Goal: Information Seeking & Learning: Find specific fact

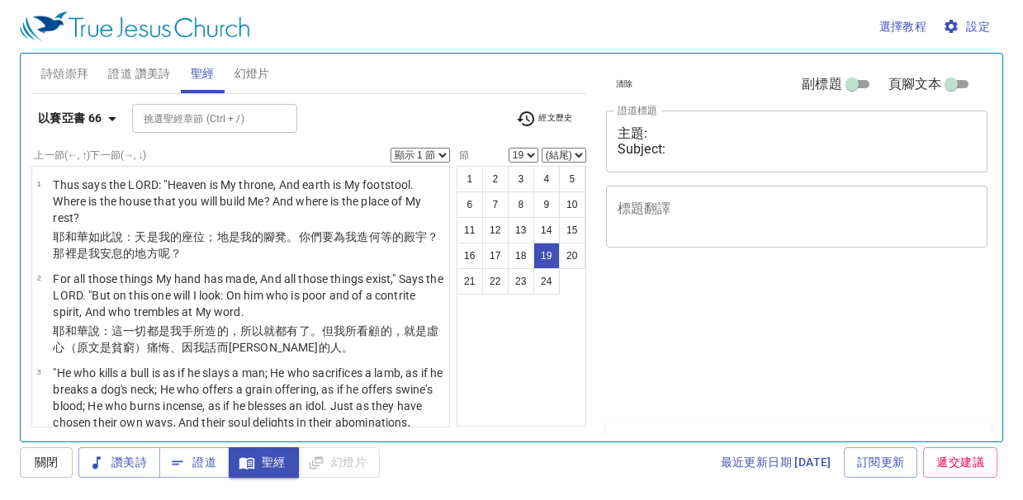
select select "19"
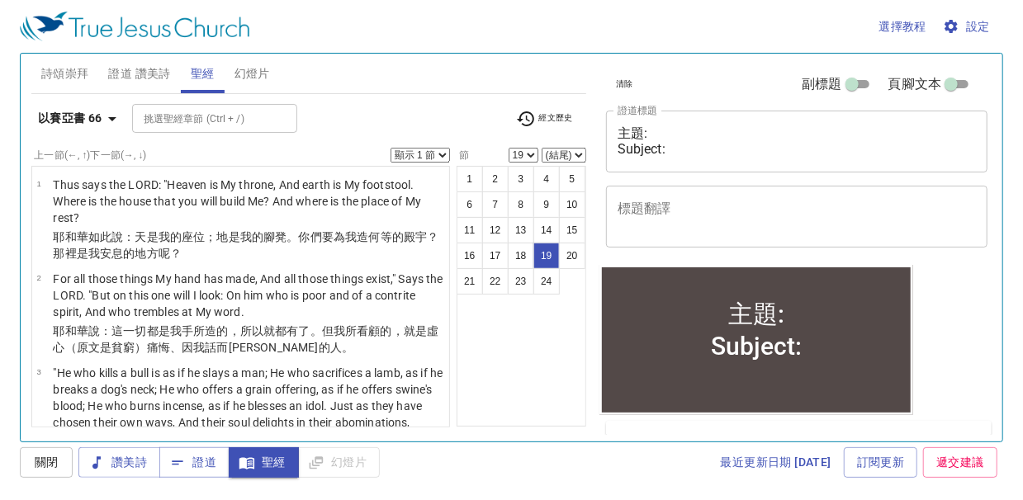
scroll to position [1618, 0]
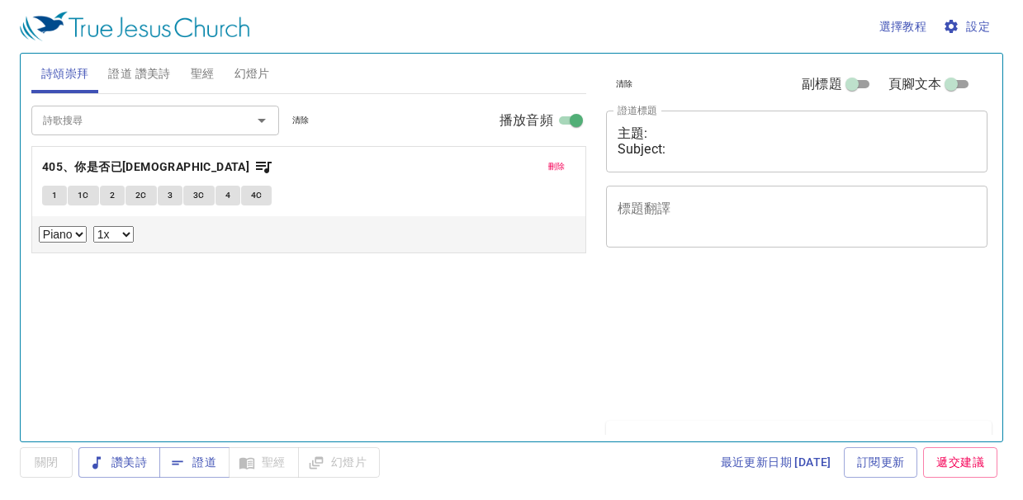
select select "1"
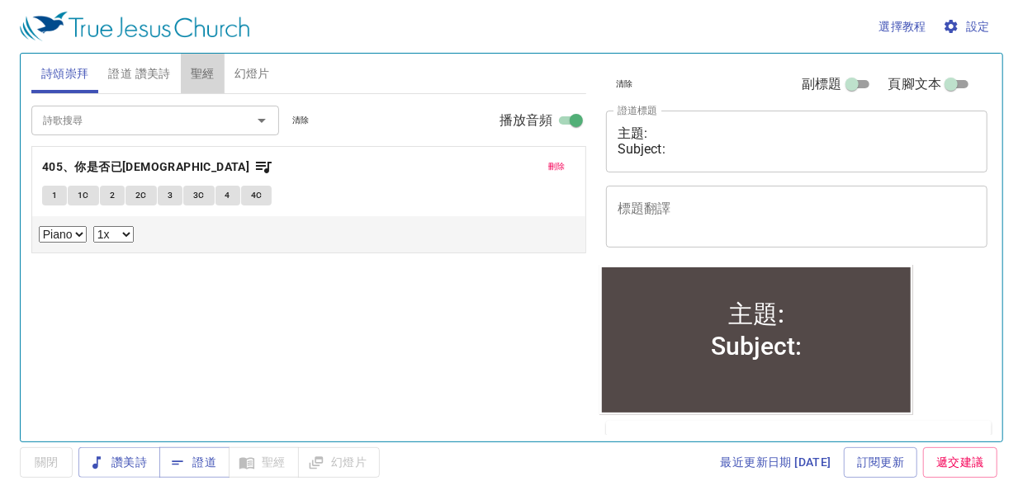
click at [211, 74] on span "聖經" at bounding box center [203, 74] width 24 height 21
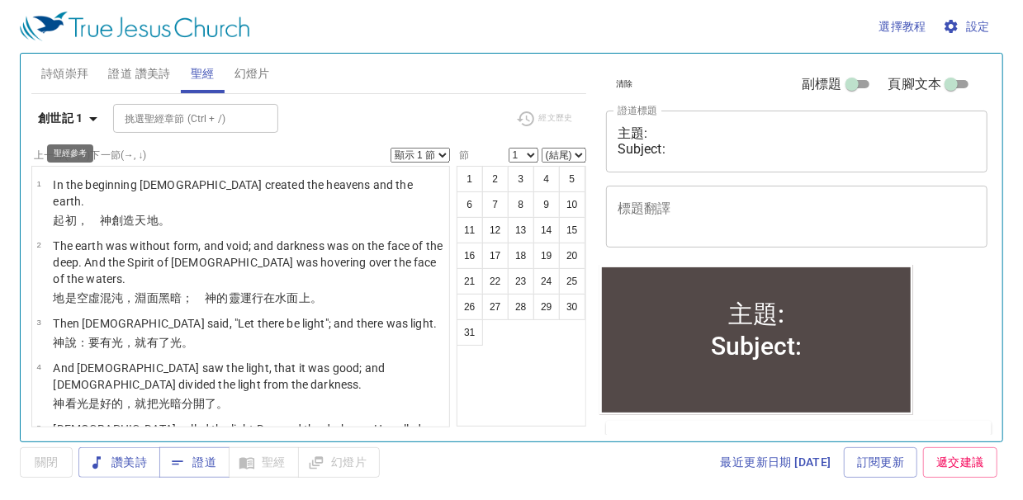
click at [96, 119] on icon "button" at bounding box center [93, 119] width 20 height 20
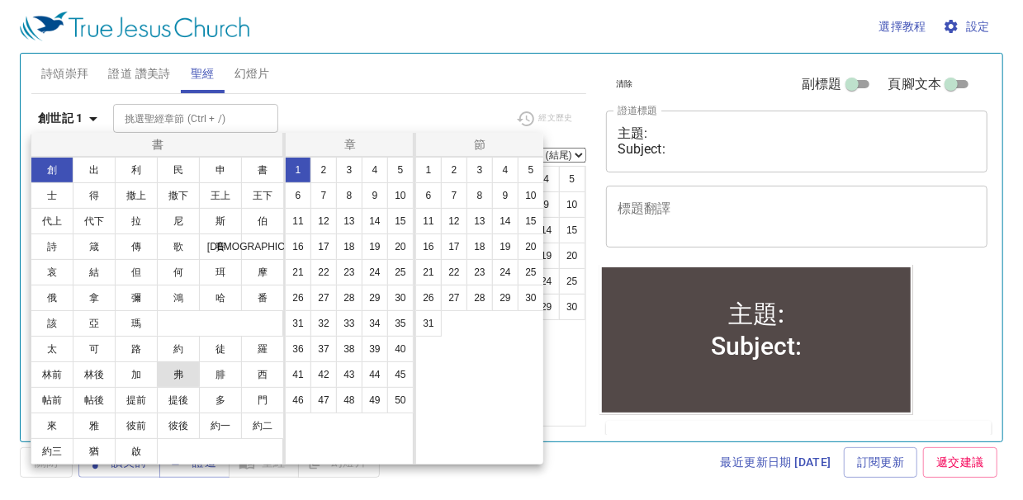
click at [187, 368] on button "弗" at bounding box center [178, 375] width 43 height 26
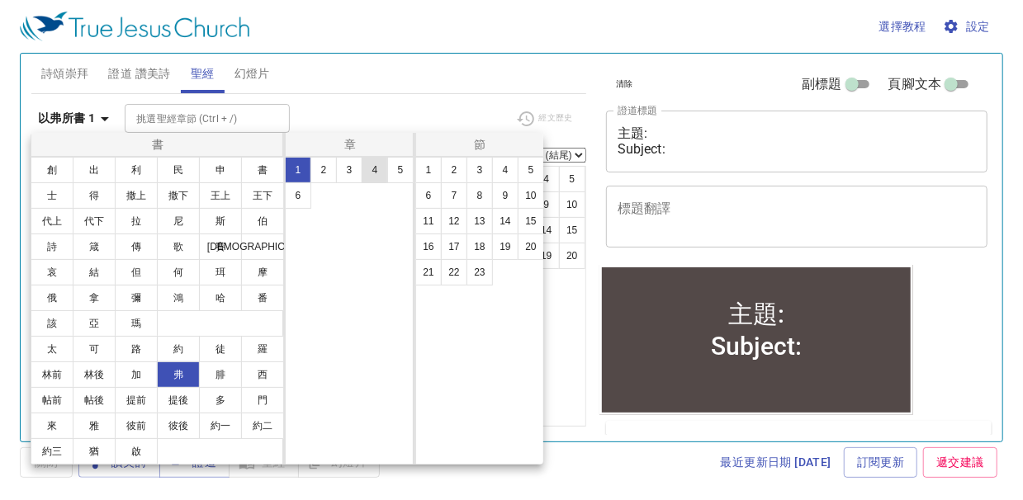
click at [376, 160] on button "4" at bounding box center [375, 170] width 26 height 26
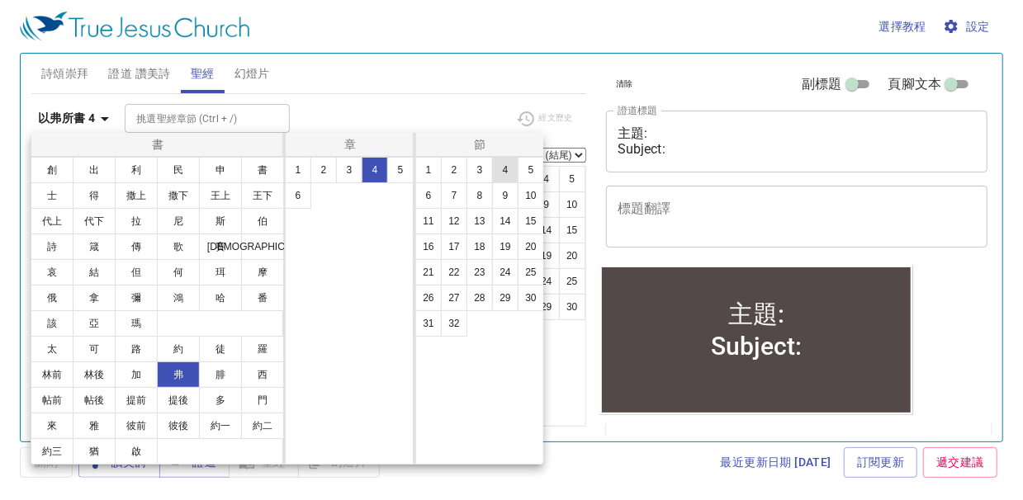
click at [510, 170] on button "4" at bounding box center [505, 170] width 26 height 26
select select "4"
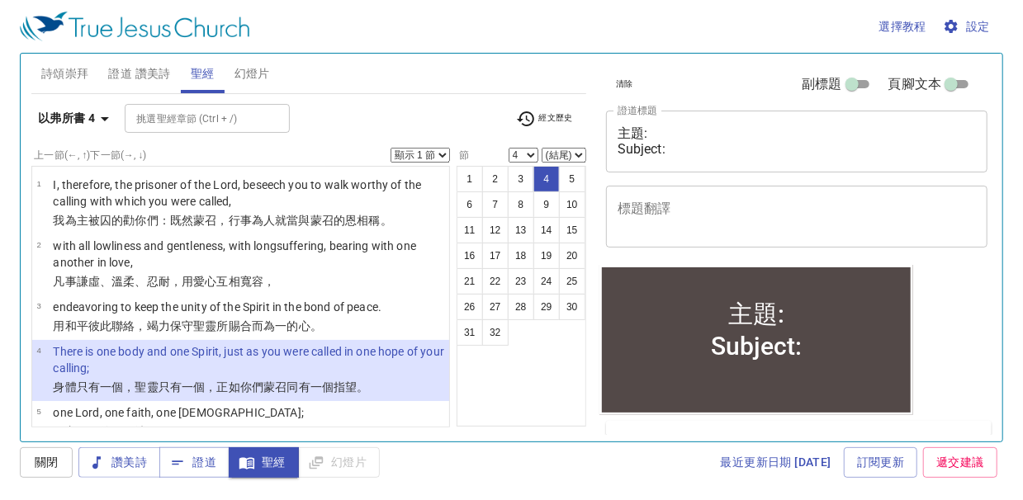
click at [533, 154] on select "1 2 3 4 5 6 7 8 9 10 11 12 13 14 15 16 17 18 19 20 21 22 23 24 25 26 27 28 29 3…" at bounding box center [524, 155] width 30 height 15
click at [439, 156] on select "顯示 1 節 顯示 2 節 顯示 3 節 顯示 4 節 顯示 5 節" at bounding box center [420, 155] width 59 height 15
click at [391, 148] on select "顯示 1 節 顯示 2 節 顯示 3 節 顯示 4 節 顯示 5 節" at bounding box center [420, 155] width 59 height 15
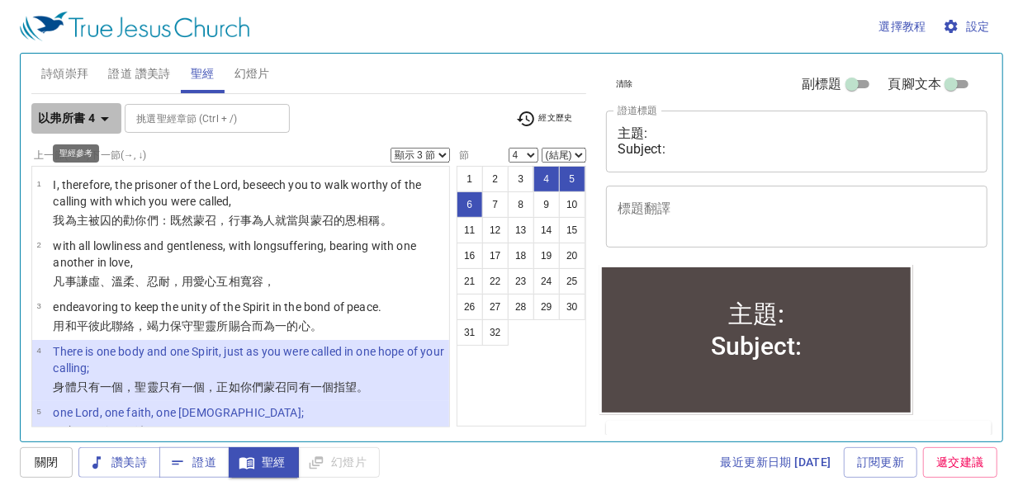
click at [107, 119] on icon "button" at bounding box center [105, 119] width 20 height 20
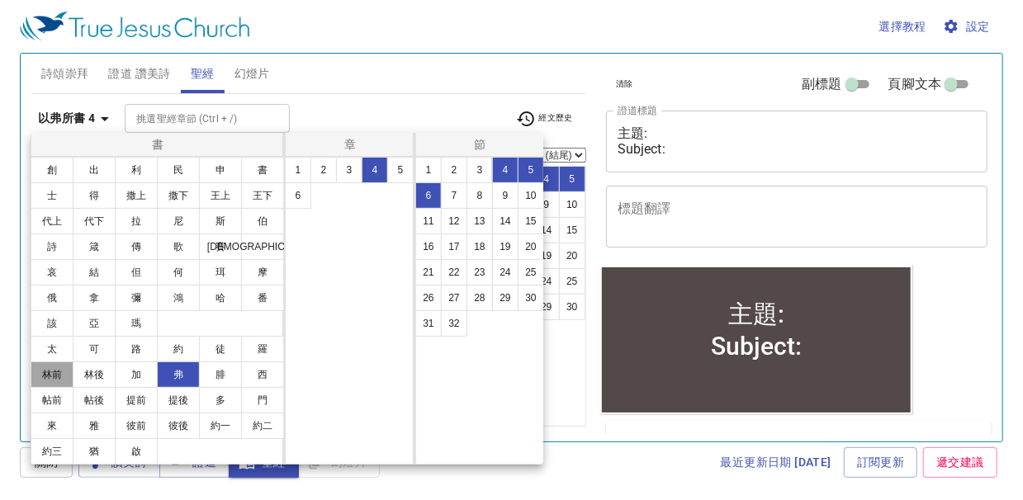
click at [51, 377] on button "林前" at bounding box center [52, 375] width 43 height 26
select select "1"
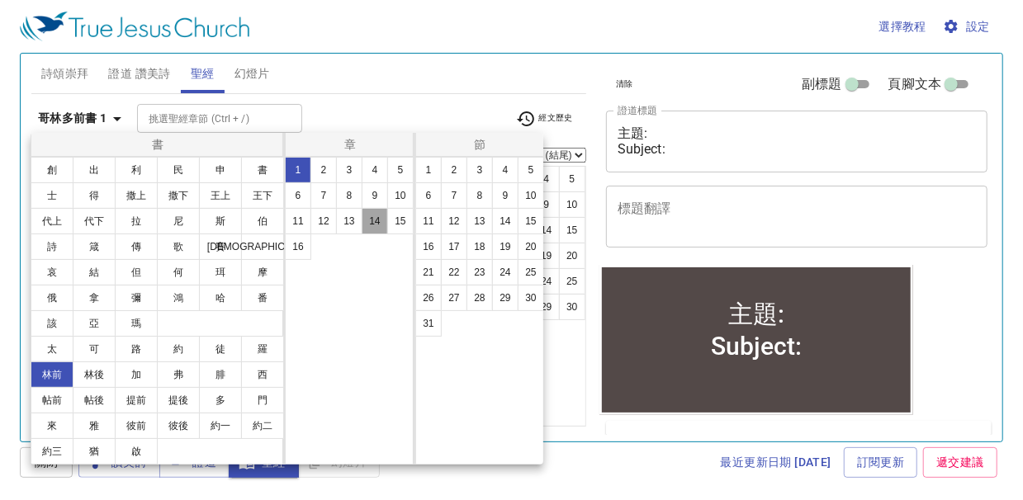
click at [372, 225] on button "14" at bounding box center [375, 221] width 26 height 26
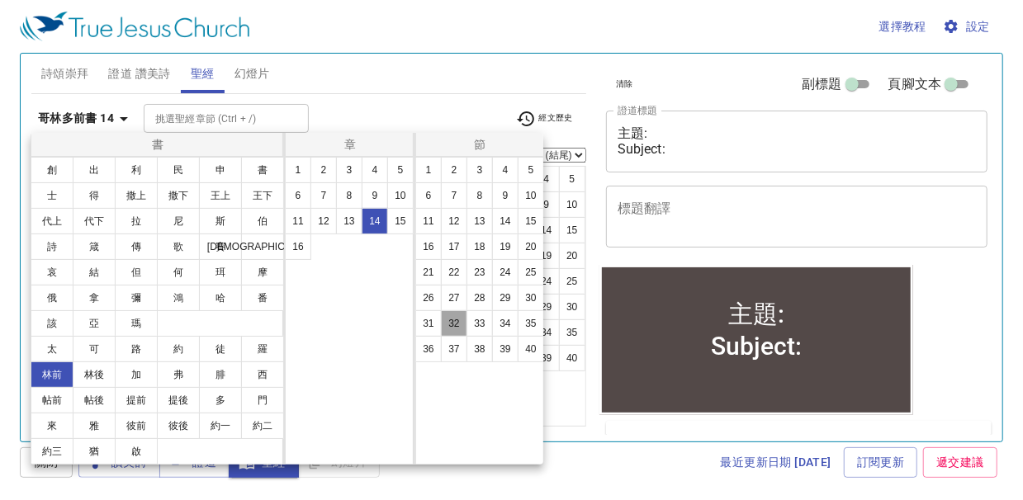
click at [457, 327] on button "32" at bounding box center [454, 324] width 26 height 26
select select "32"
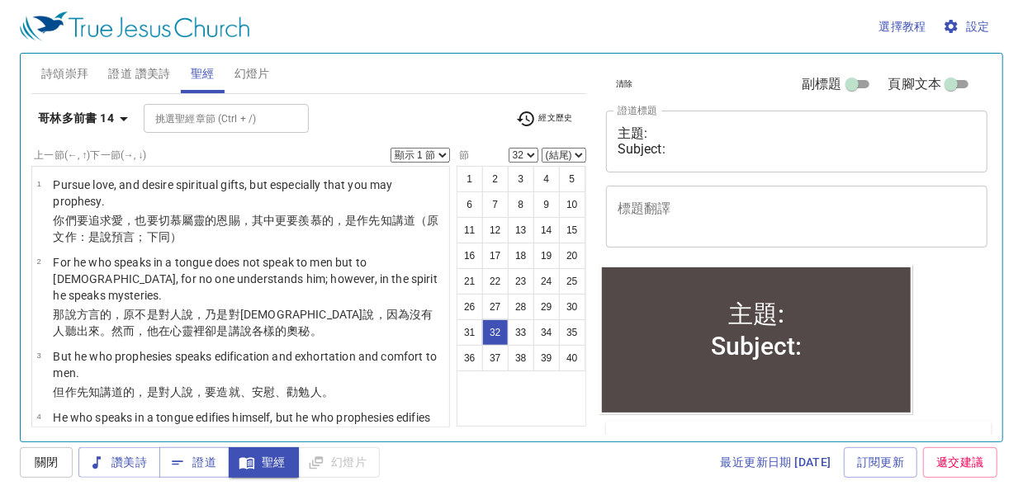
scroll to position [2156, 0]
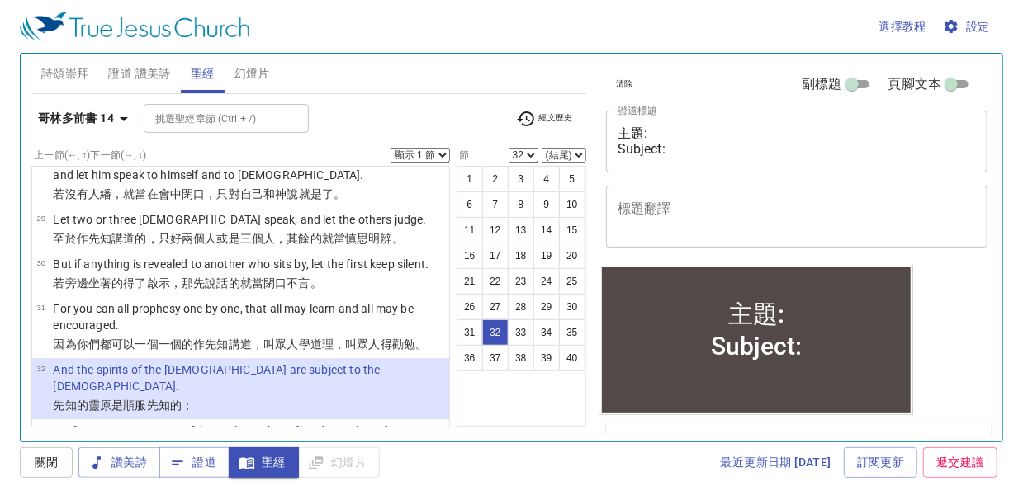
click at [443, 155] on select "顯示 1 節 顯示 2 節 顯示 3 節 顯示 4 節 顯示 5 節" at bounding box center [420, 155] width 59 height 15
click at [391, 148] on select "顯示 1 節 顯示 2 節 顯示 3 節 顯示 4 節 顯示 5 節" at bounding box center [420, 155] width 59 height 15
click at [437, 155] on select "顯示 1 節 顯示 2 節 顯示 3 節 顯示 4 節 顯示 5 節" at bounding box center [420, 155] width 59 height 15
select select "1"
click at [391, 148] on select "顯示 1 節 顯示 2 節 顯示 3 節 顯示 4 節 顯示 5 節" at bounding box center [420, 155] width 59 height 15
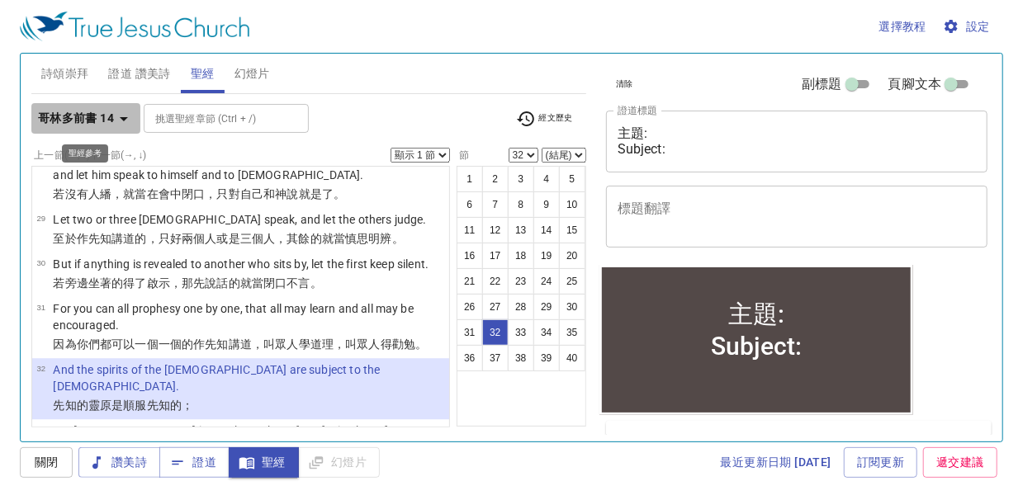
click at [130, 122] on icon "button" at bounding box center [124, 119] width 20 height 20
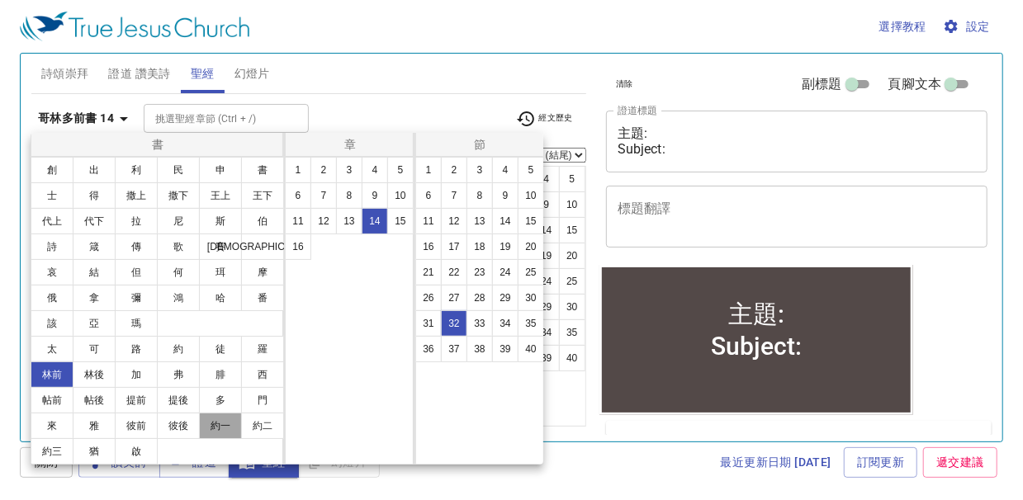
click at [220, 426] on button "約一" at bounding box center [220, 426] width 43 height 26
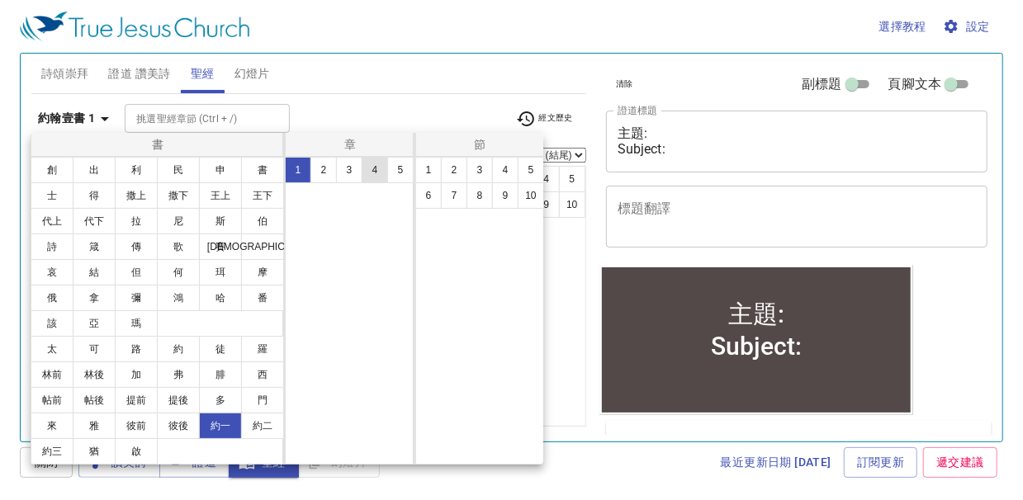
click at [374, 176] on button "4" at bounding box center [375, 170] width 26 height 26
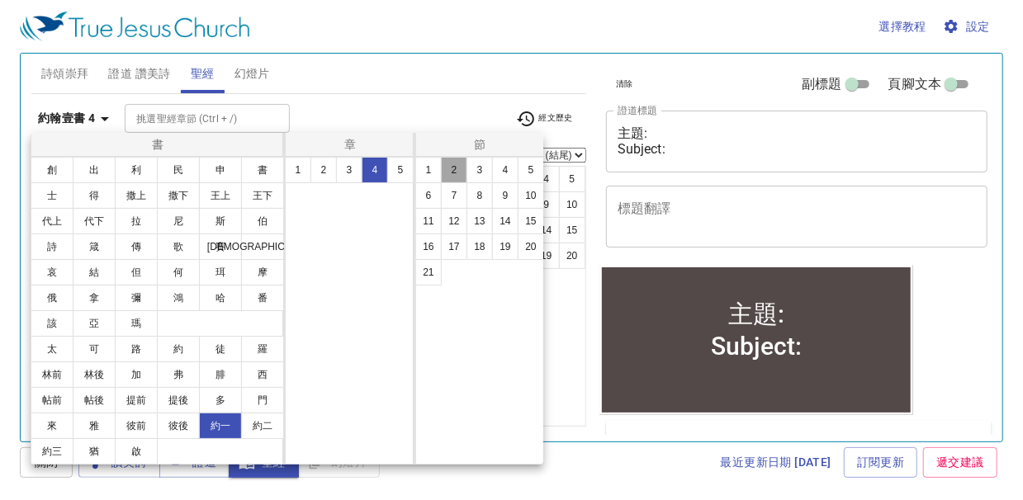
click at [450, 166] on button "2" at bounding box center [454, 170] width 26 height 26
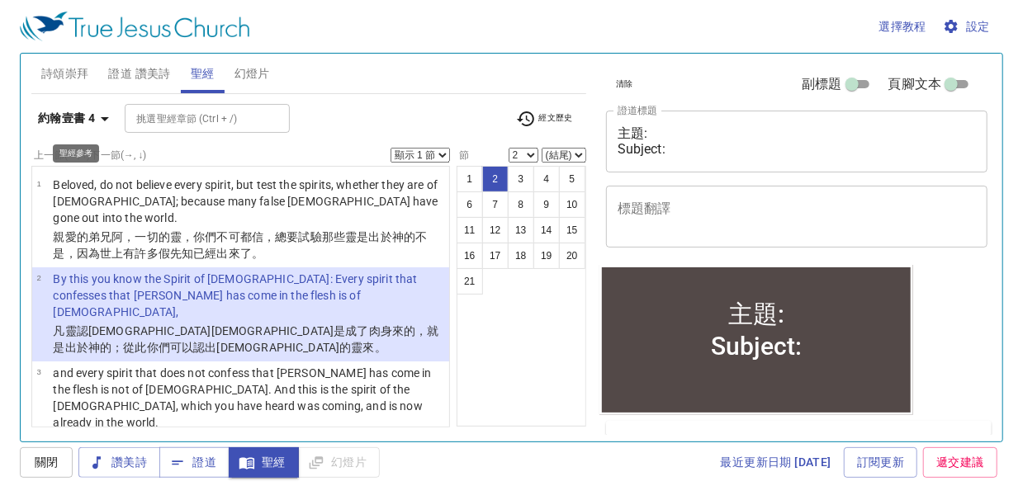
click at [106, 117] on icon "button" at bounding box center [105, 119] width 8 height 4
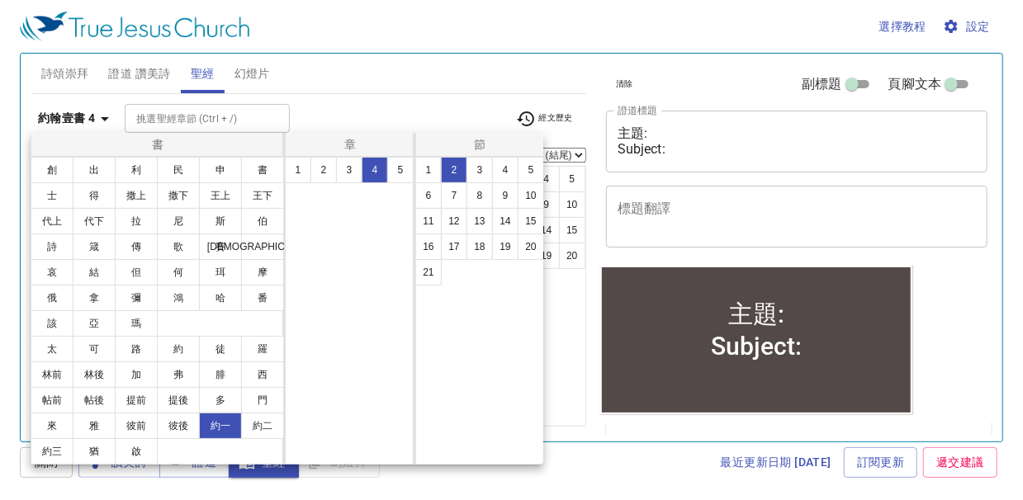
click at [220, 421] on button "約一" at bounding box center [220, 426] width 43 height 26
click at [368, 173] on button "4" at bounding box center [375, 170] width 26 height 26
click at [522, 172] on button "5" at bounding box center [531, 170] width 26 height 26
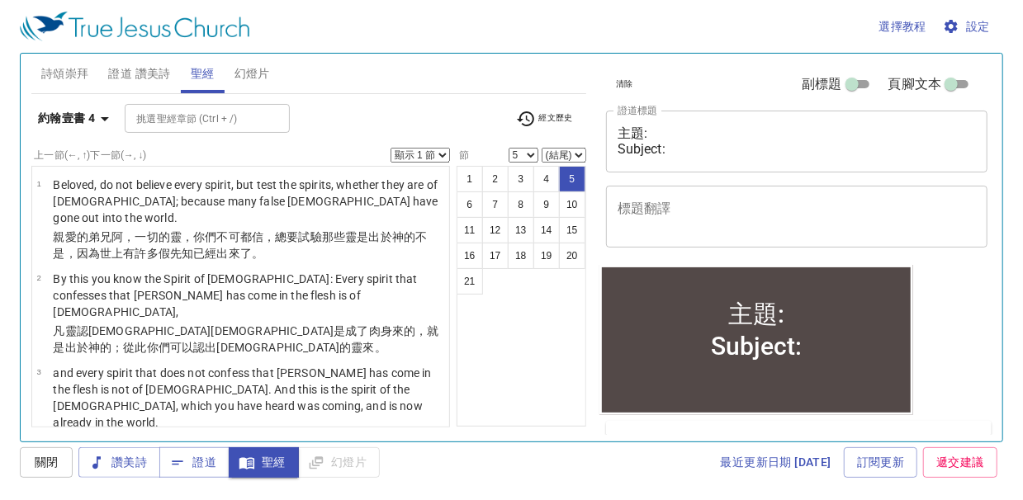
scroll to position [233, 0]
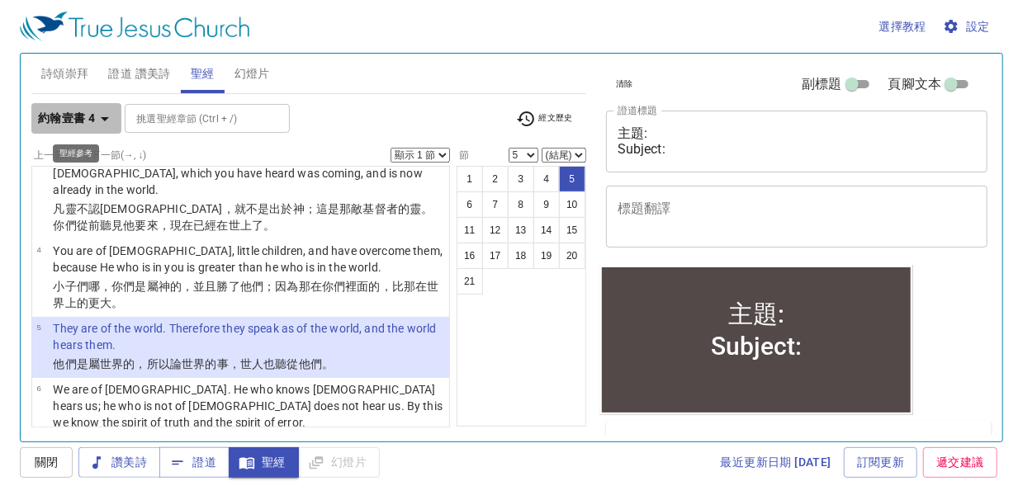
click at [99, 117] on icon "button" at bounding box center [105, 119] width 20 height 20
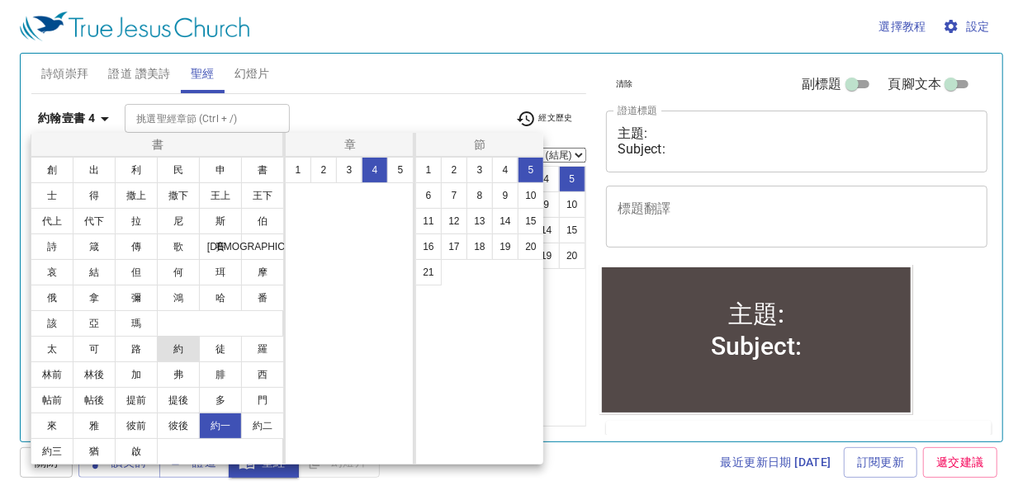
click at [168, 347] on button "約" at bounding box center [178, 349] width 43 height 26
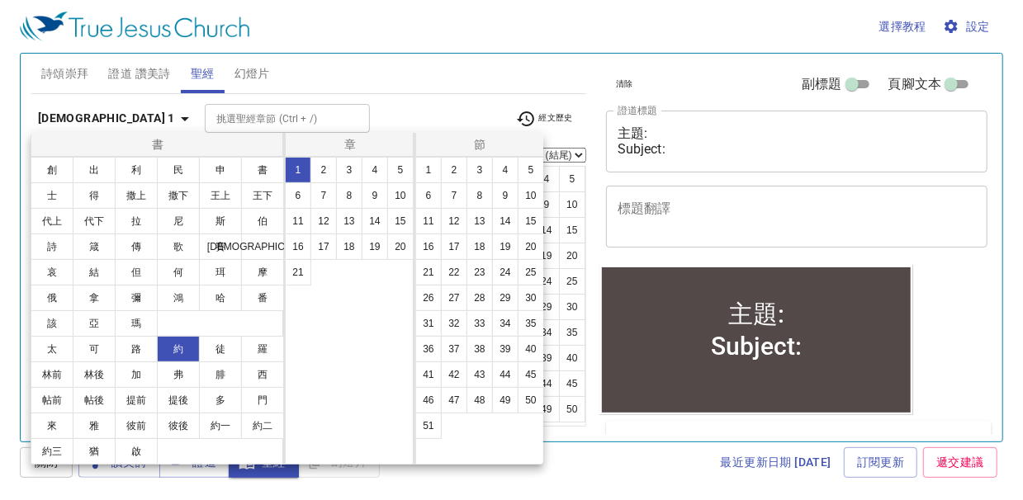
scroll to position [0, 0]
click at [375, 225] on button "14" at bounding box center [375, 221] width 26 height 26
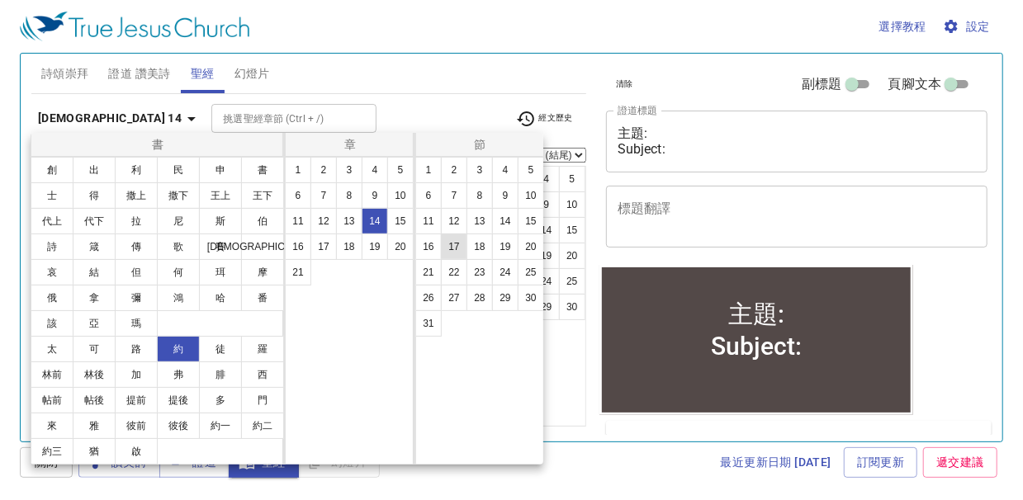
click at [448, 239] on button "17" at bounding box center [454, 247] width 26 height 26
select select "17"
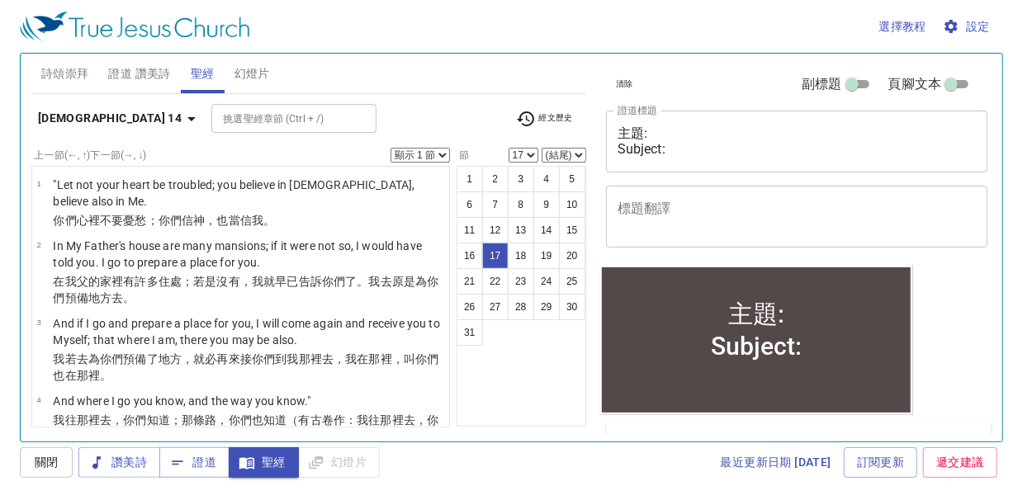
scroll to position [1017, 0]
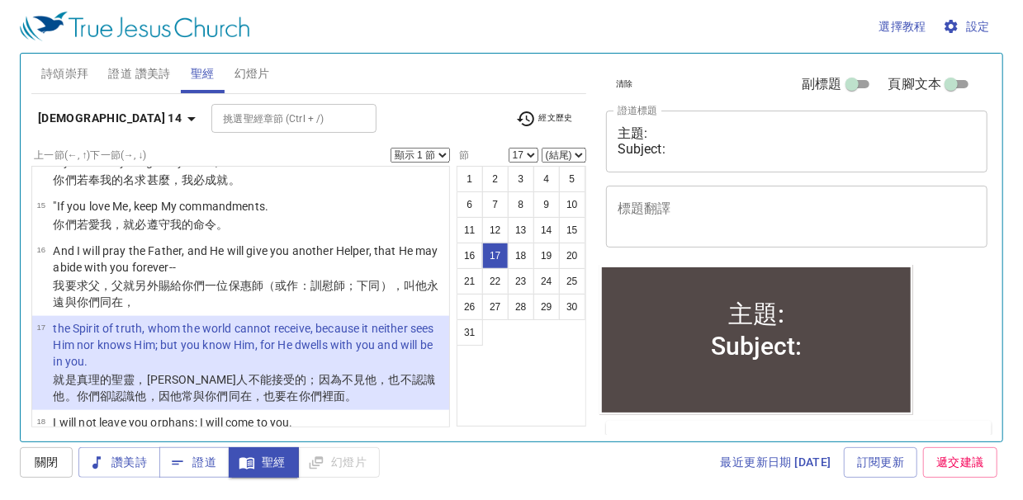
click at [439, 153] on select "顯示 1 節 顯示 2 節 顯示 3 節 顯示 4 節 顯示 5 節" at bounding box center [420, 155] width 59 height 15
click at [391, 148] on select "顯示 1 節 顯示 2 節 顯示 3 節 顯示 4 節 顯示 5 節" at bounding box center [420, 155] width 59 height 15
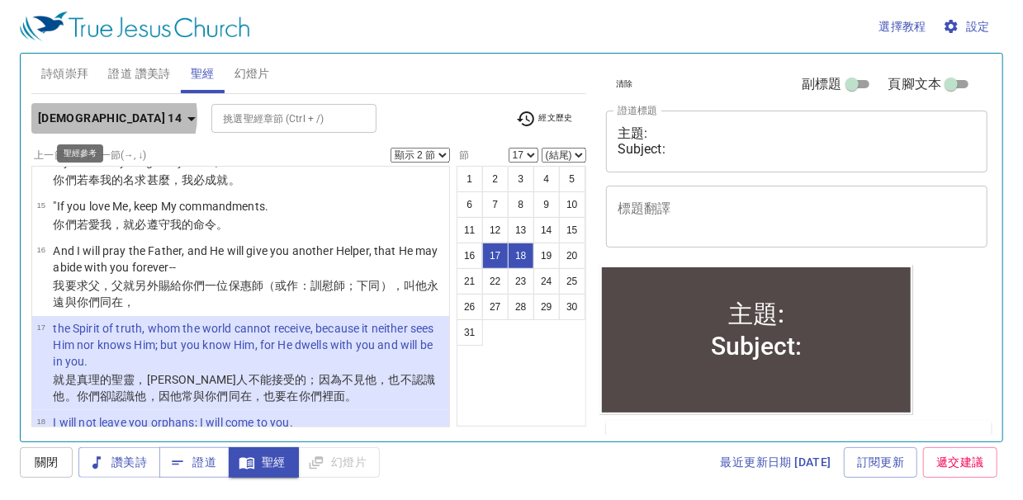
click at [182, 116] on icon "button" at bounding box center [192, 119] width 20 height 20
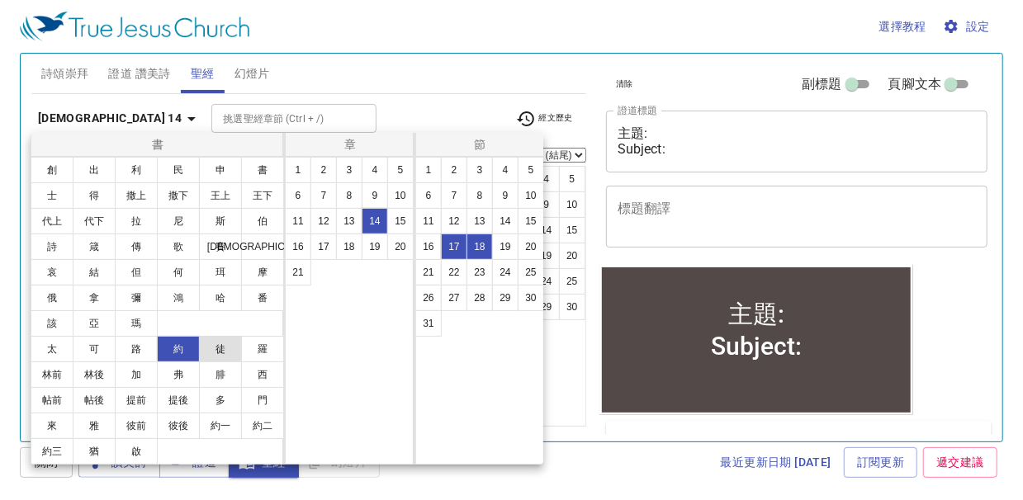
click at [209, 347] on button "徒" at bounding box center [220, 349] width 43 height 26
select select "1"
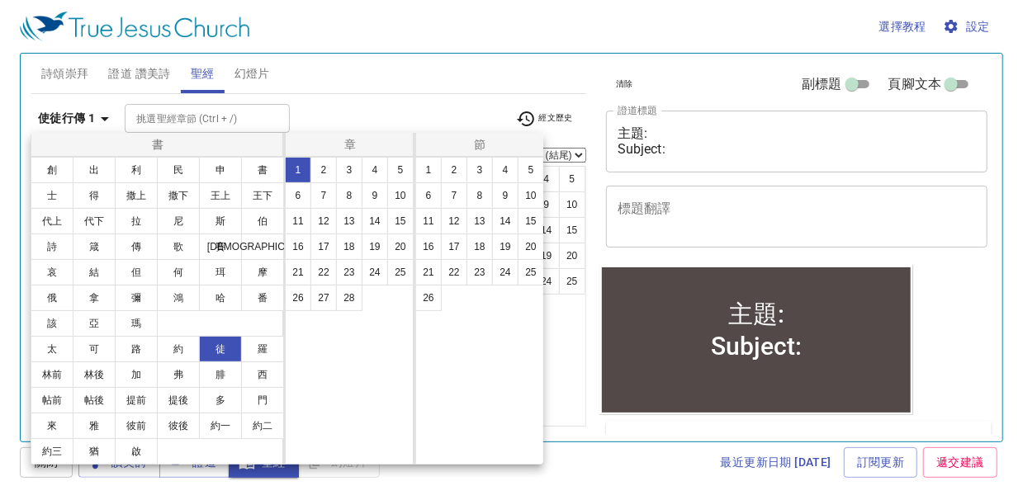
scroll to position [0, 0]
click at [406, 199] on button "10" at bounding box center [400, 196] width 26 height 26
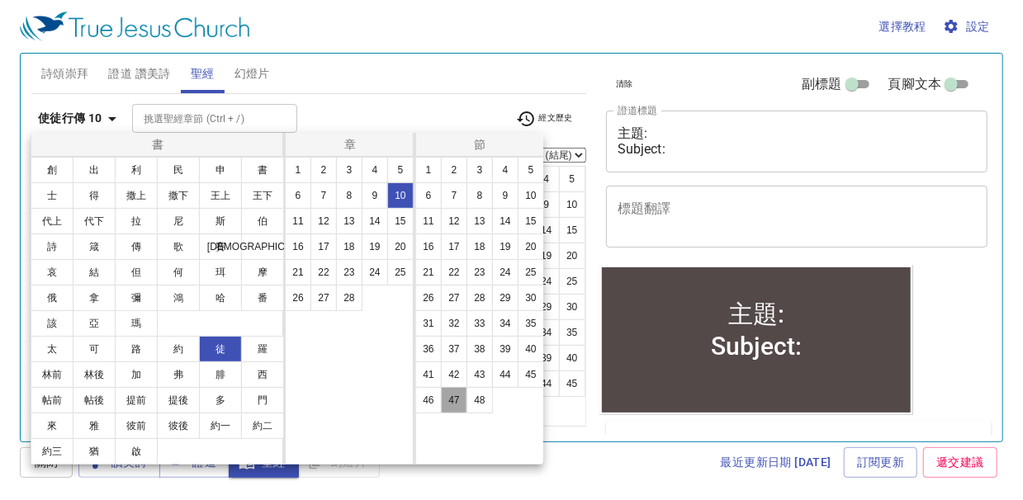
click at [453, 398] on button "47" at bounding box center [454, 400] width 26 height 26
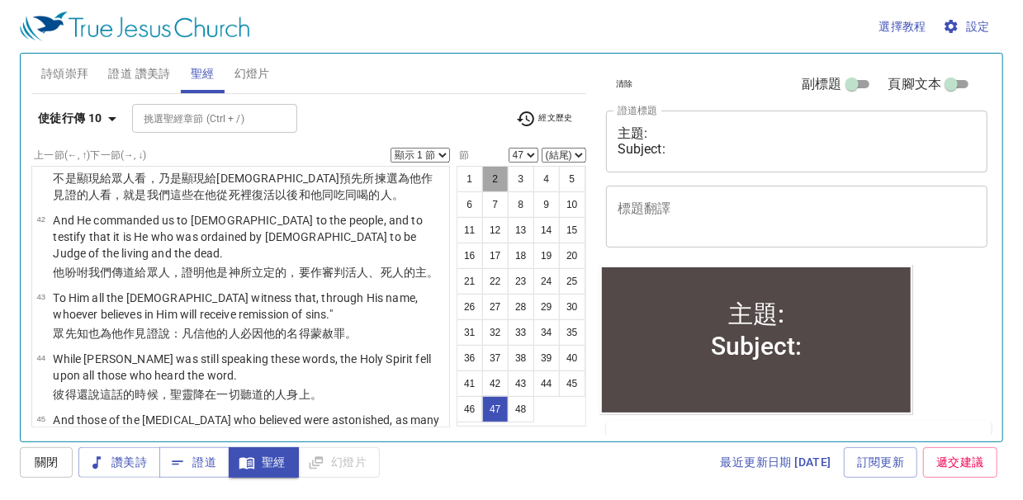
click at [489, 177] on button "2" at bounding box center [495, 179] width 26 height 26
select select "2"
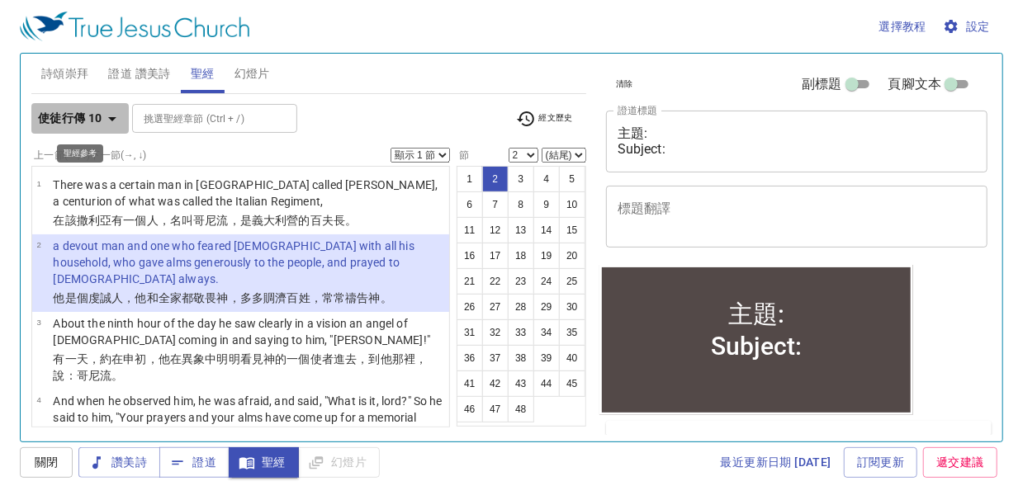
click at [114, 121] on icon "button" at bounding box center [112, 119] width 20 height 20
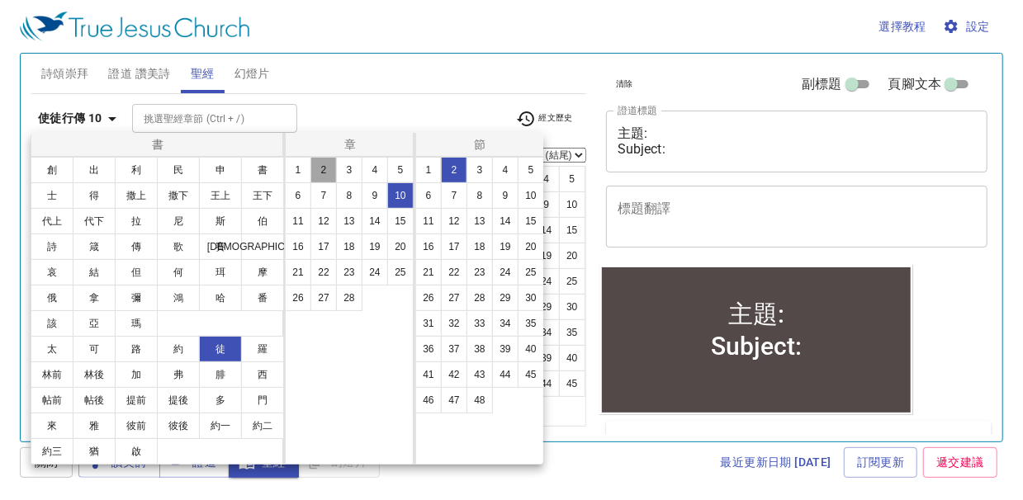
click at [328, 164] on button "2" at bounding box center [324, 170] width 26 height 26
click at [448, 171] on button "2" at bounding box center [454, 170] width 26 height 26
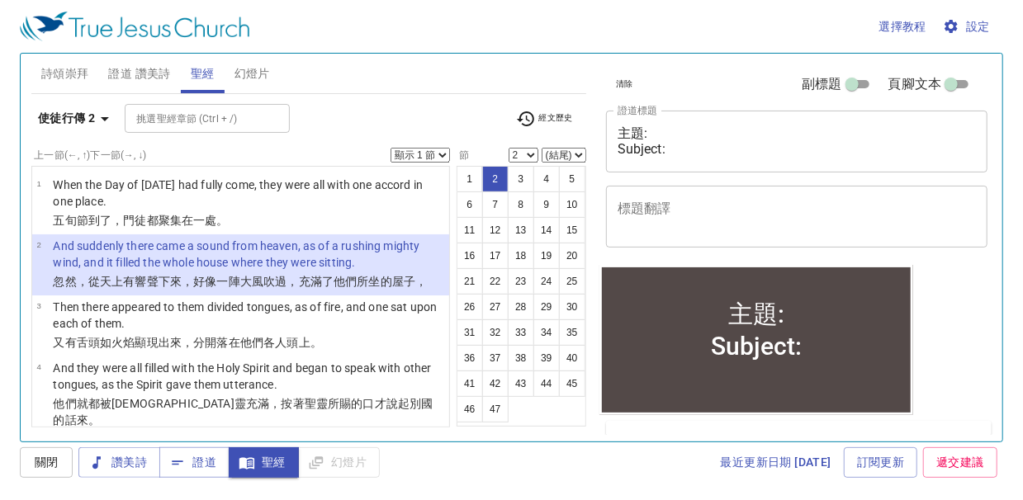
click at [130, 250] on p "And suddenly there came a sound from heaven, as of a rushing mighty wind, and i…" at bounding box center [248, 254] width 391 height 33
click at [444, 155] on select "顯示 1 節 顯示 2 節 顯示 3 節 顯示 4 節 顯示 5 節" at bounding box center [420, 155] width 59 height 15
click at [391, 148] on select "顯示 1 節 顯示 2 節 顯示 3 節 顯示 4 節 顯示 5 節" at bounding box center [420, 155] width 59 height 15
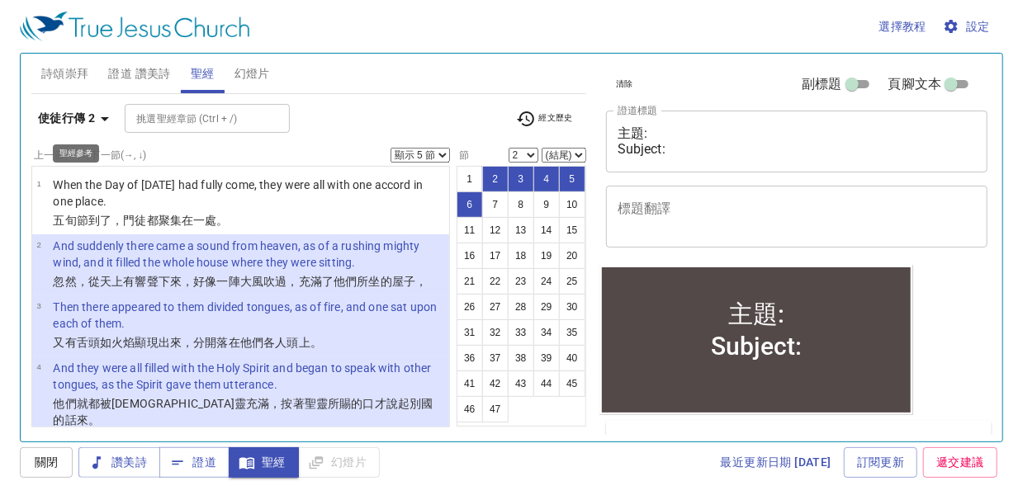
click at [105, 122] on icon "button" at bounding box center [105, 119] width 20 height 20
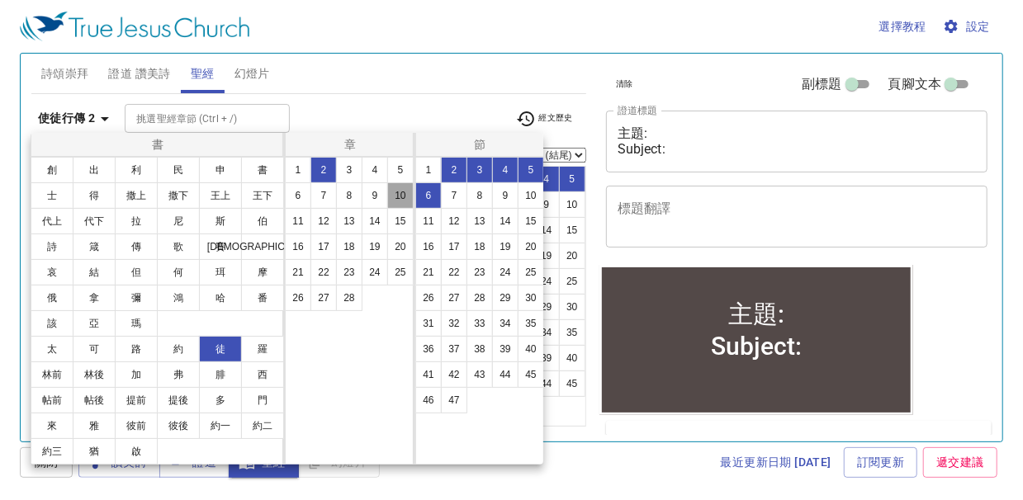
click at [398, 200] on button "10" at bounding box center [400, 196] width 26 height 26
select select "1"
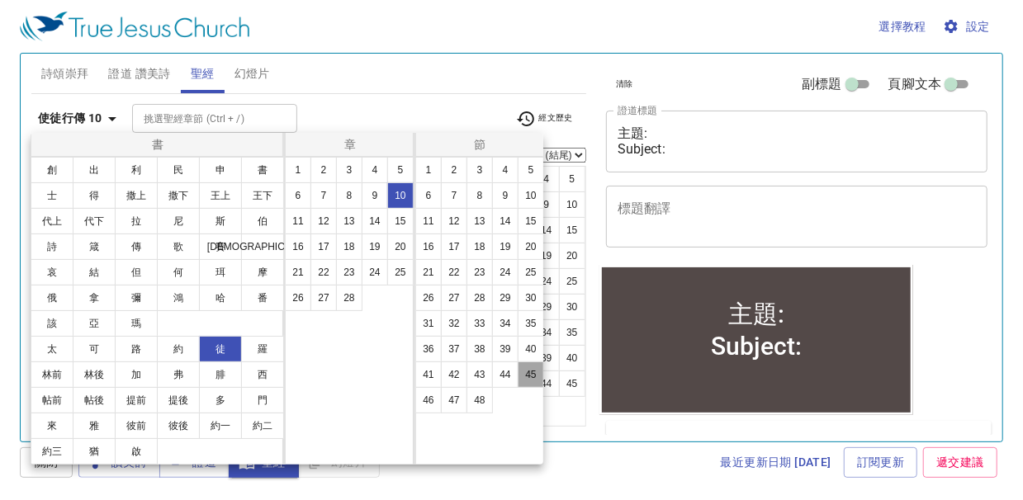
click at [525, 372] on button "45" at bounding box center [531, 375] width 26 height 26
select select "45"
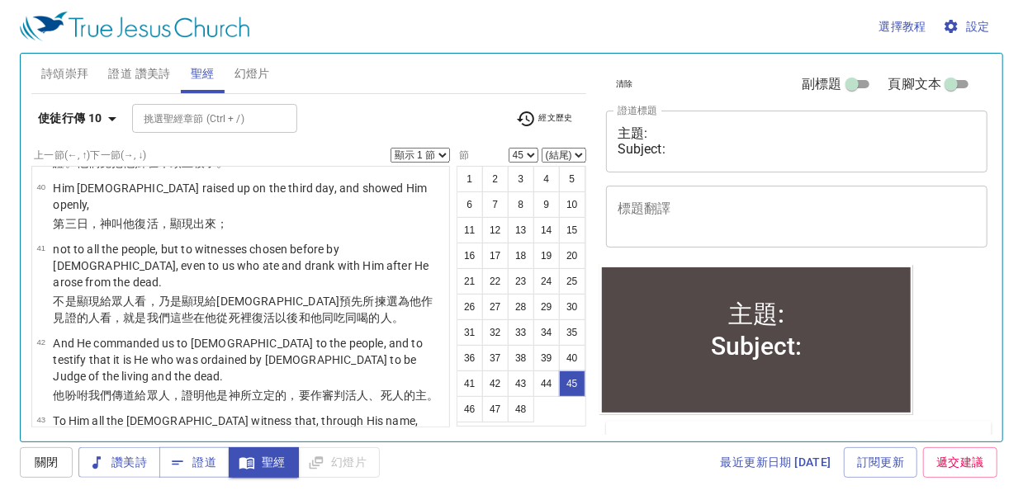
click at [438, 157] on select "顯示 1 節 顯示 2 節 顯示 3 節 顯示 4 節 顯示 5 節" at bounding box center [420, 155] width 59 height 15
click at [391, 148] on select "顯示 1 節 顯示 2 節 顯示 3 節 顯示 4 節 顯示 5 節" at bounding box center [420, 155] width 59 height 15
click at [109, 116] on icon "button" at bounding box center [112, 119] width 20 height 20
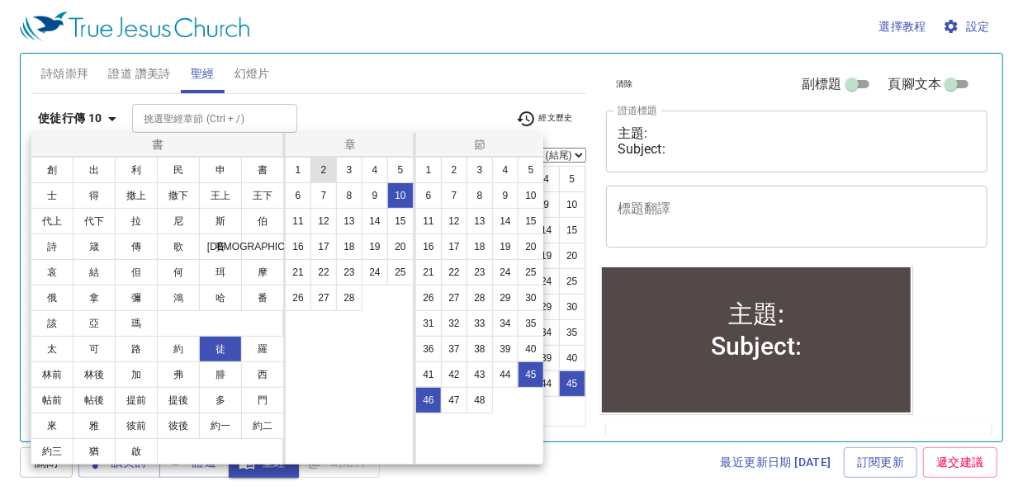
click at [321, 168] on button "2" at bounding box center [324, 170] width 26 height 26
select select "1"
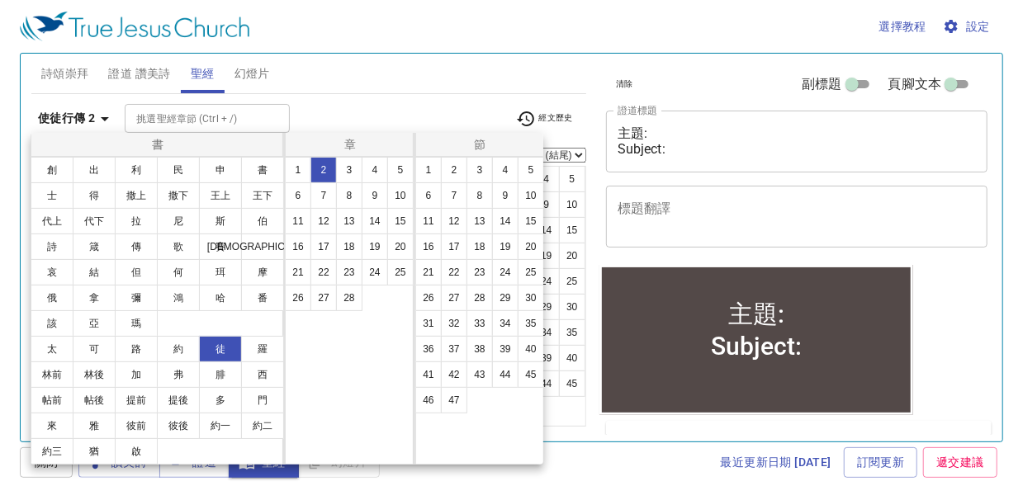
scroll to position [0, 0]
click at [457, 221] on button "12" at bounding box center [454, 221] width 26 height 26
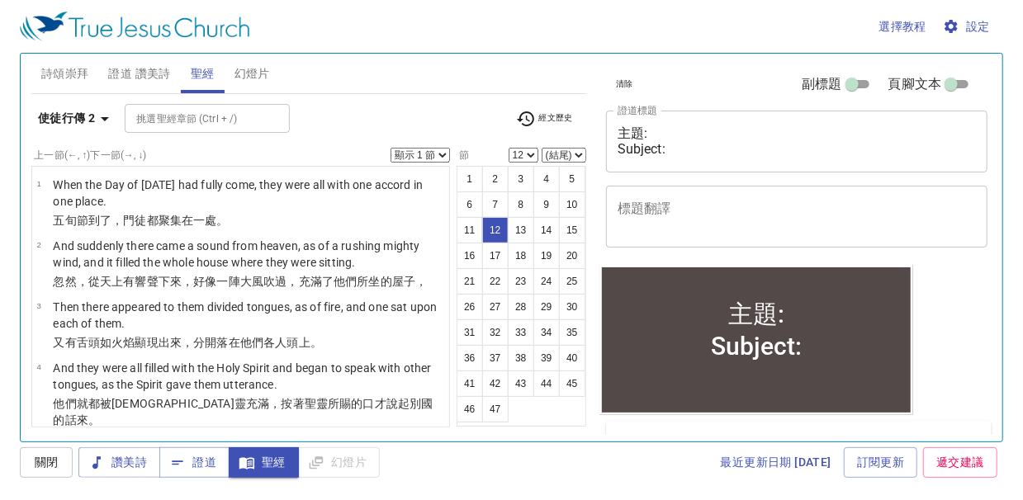
scroll to position [628, 0]
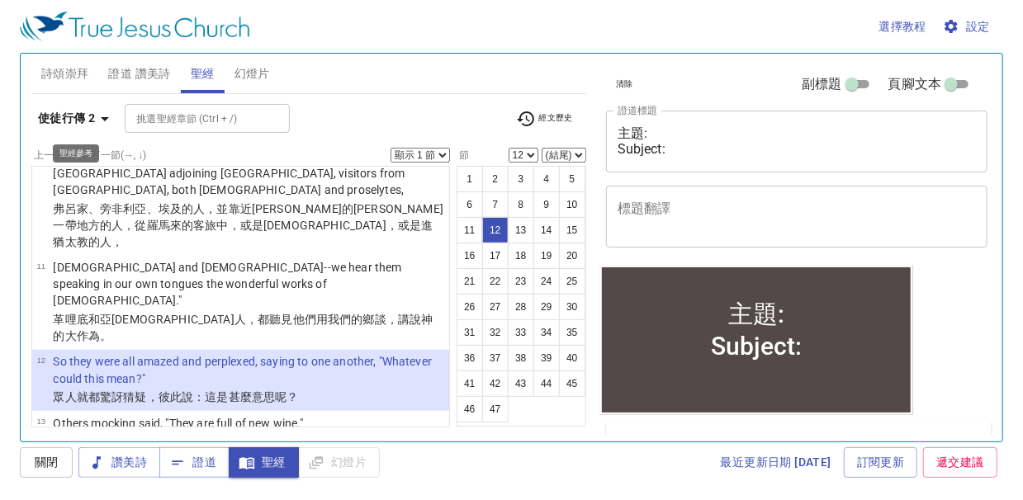
click at [106, 119] on icon "button" at bounding box center [105, 119] width 8 height 4
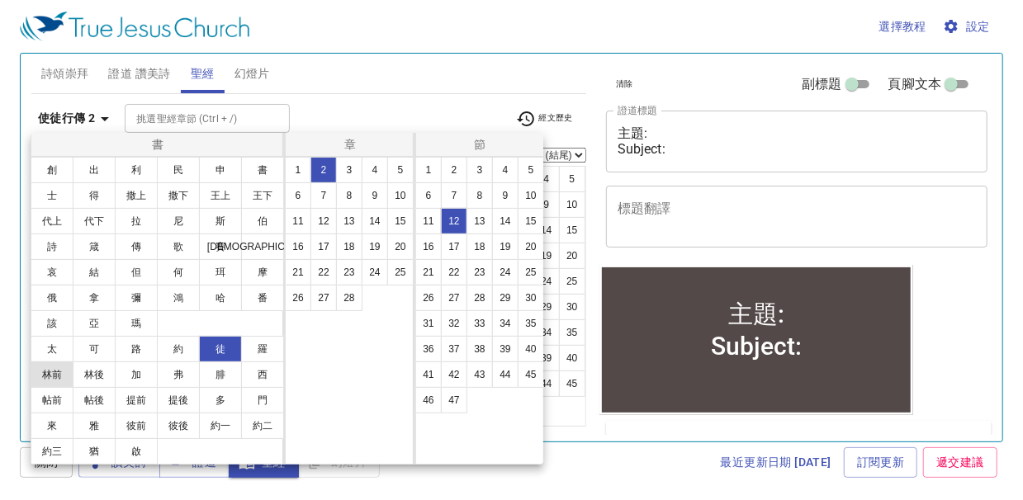
click at [55, 377] on button "林前" at bounding box center [52, 375] width 43 height 26
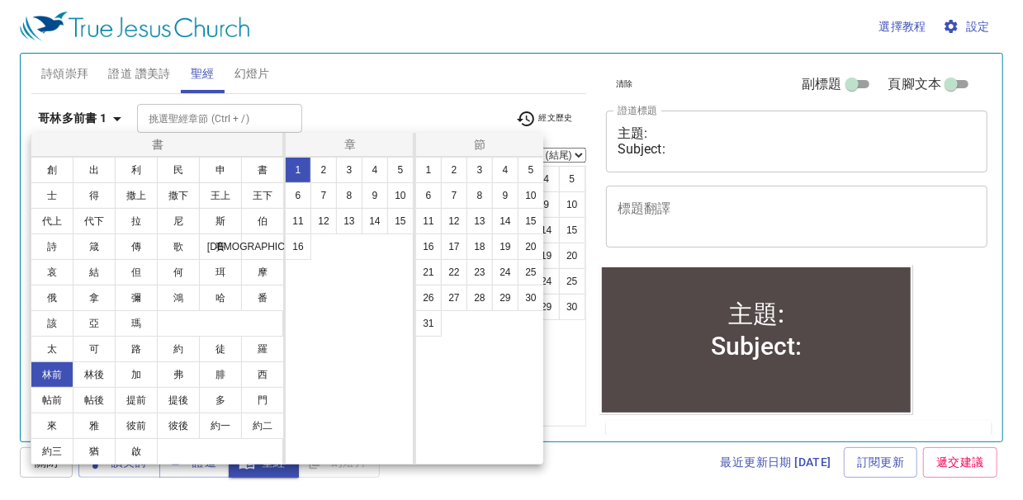
scroll to position [0, 0]
click at [322, 225] on button "12" at bounding box center [324, 221] width 26 height 26
click at [453, 193] on button "7" at bounding box center [454, 196] width 26 height 26
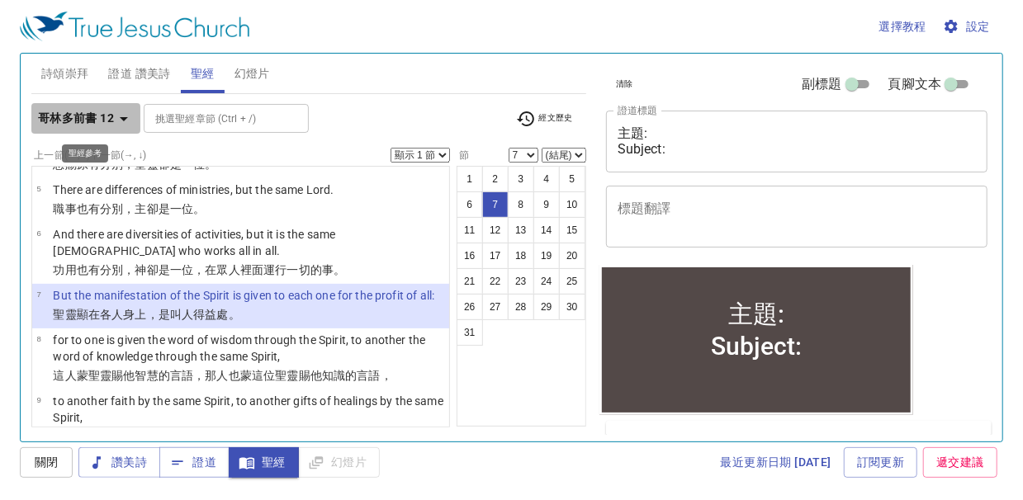
click at [126, 122] on icon "button" at bounding box center [124, 119] width 20 height 20
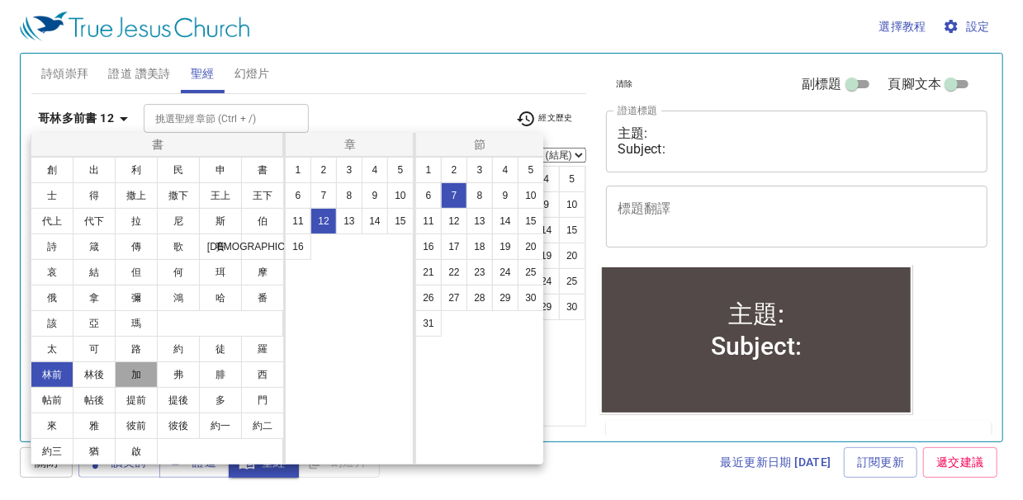
click at [140, 370] on button "加" at bounding box center [136, 375] width 43 height 26
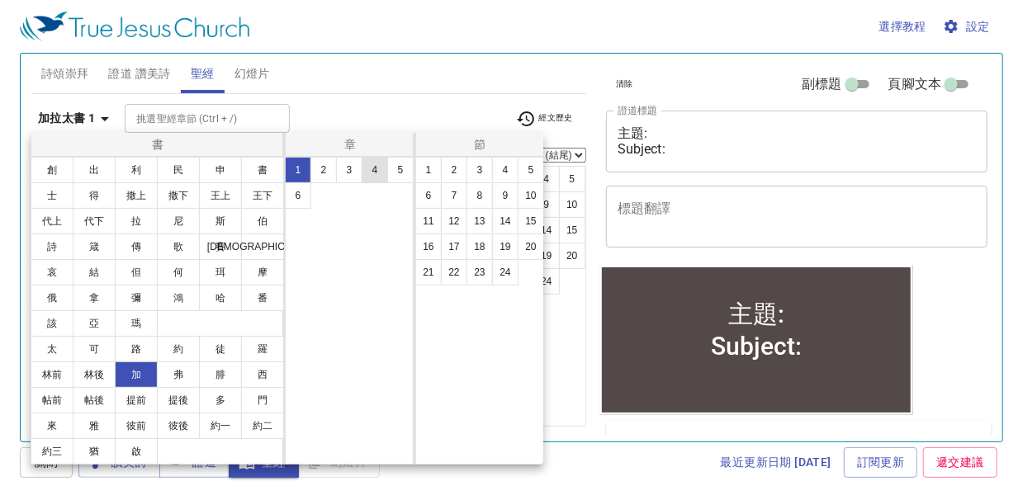
click at [378, 173] on button "4" at bounding box center [375, 170] width 26 height 26
click at [430, 198] on button "6" at bounding box center [428, 196] width 26 height 26
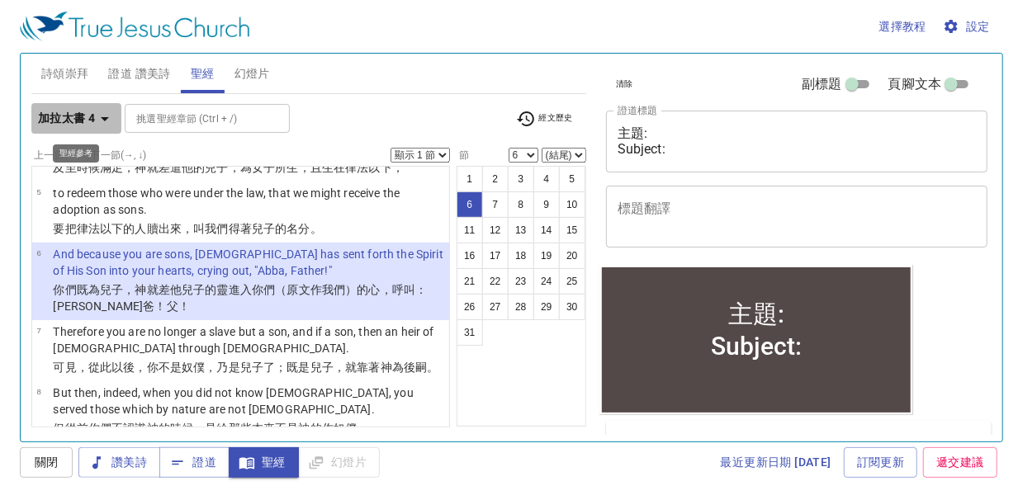
click at [101, 118] on icon "button" at bounding box center [105, 119] width 20 height 20
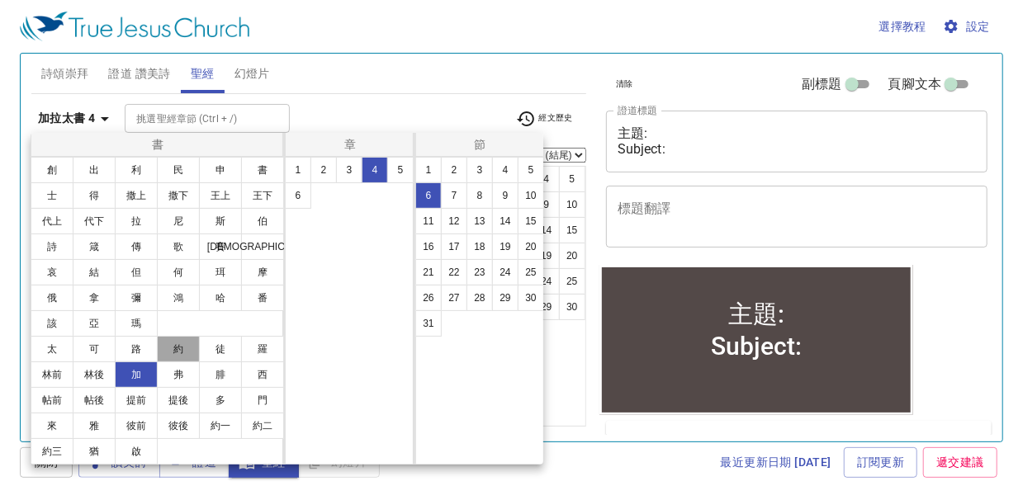
click at [181, 344] on button "約" at bounding box center [178, 349] width 43 height 26
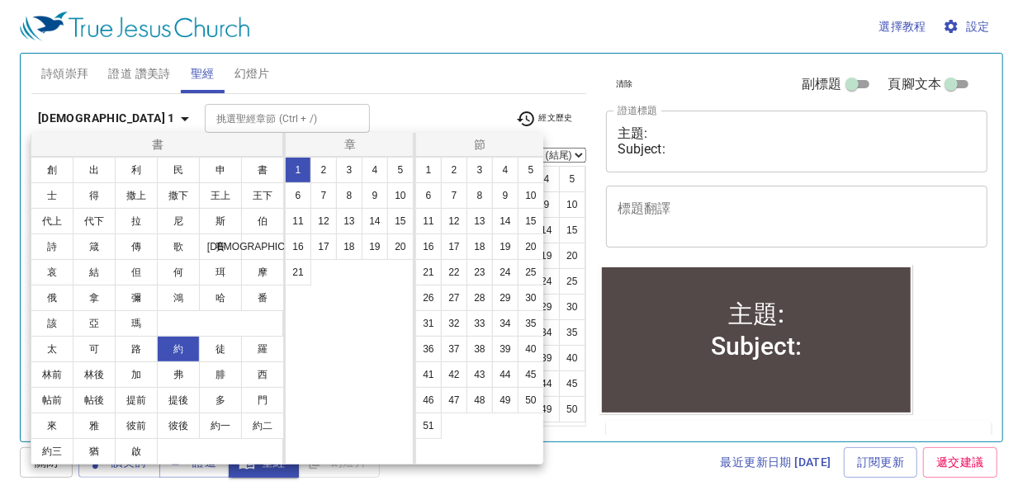
scroll to position [0, 0]
click at [370, 221] on button "14" at bounding box center [375, 221] width 26 height 26
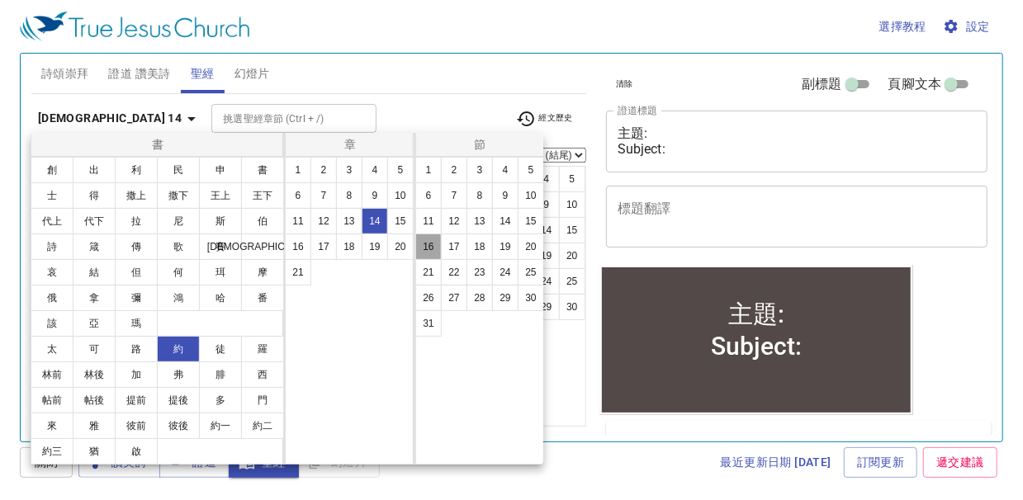
click at [431, 251] on button "16" at bounding box center [428, 247] width 26 height 26
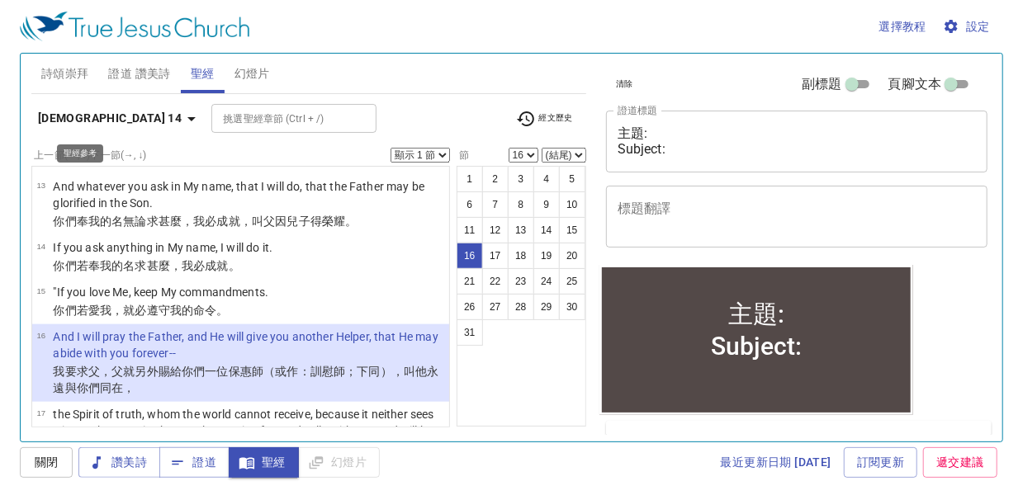
click at [182, 119] on icon "button" at bounding box center [192, 119] width 20 height 20
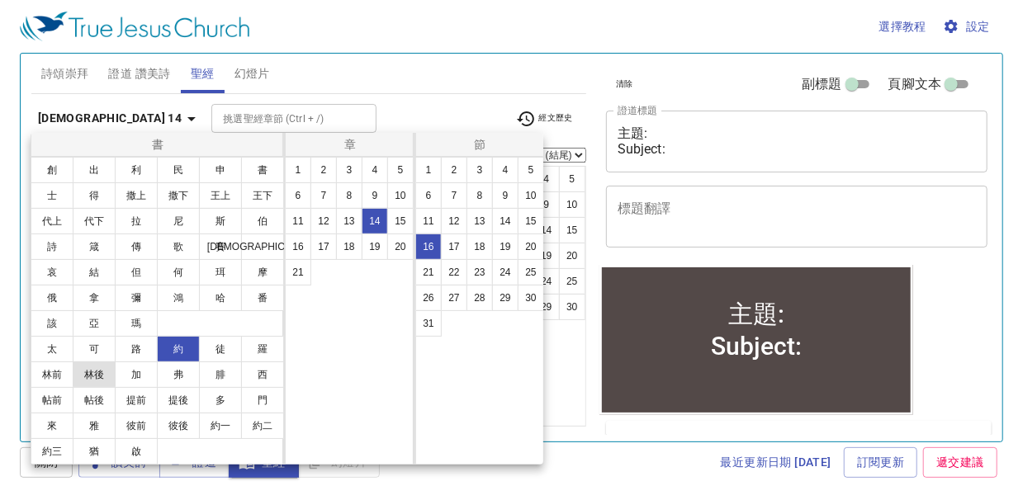
click at [90, 378] on button "林後" at bounding box center [94, 375] width 43 height 26
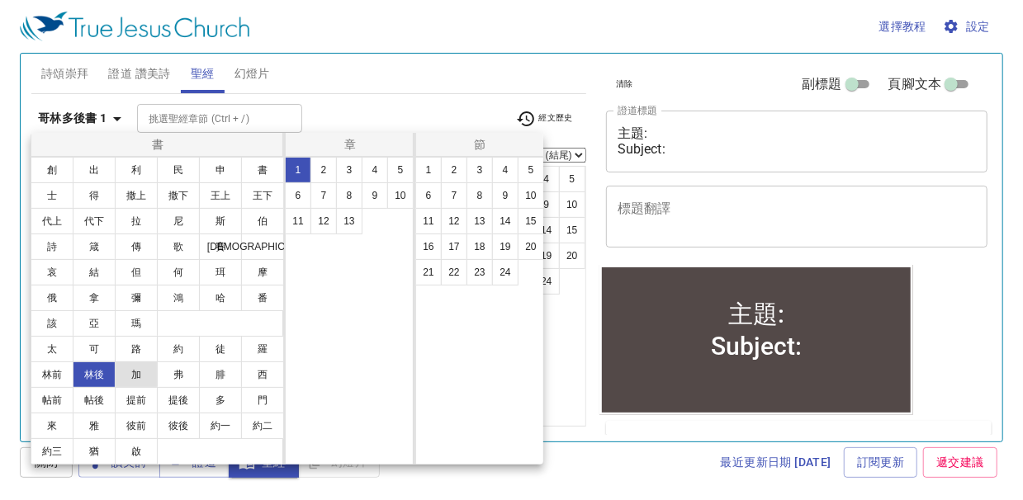
scroll to position [0, 0]
click at [347, 170] on button "3" at bounding box center [349, 170] width 26 height 26
click at [483, 241] on button "18" at bounding box center [480, 247] width 26 height 26
select select "18"
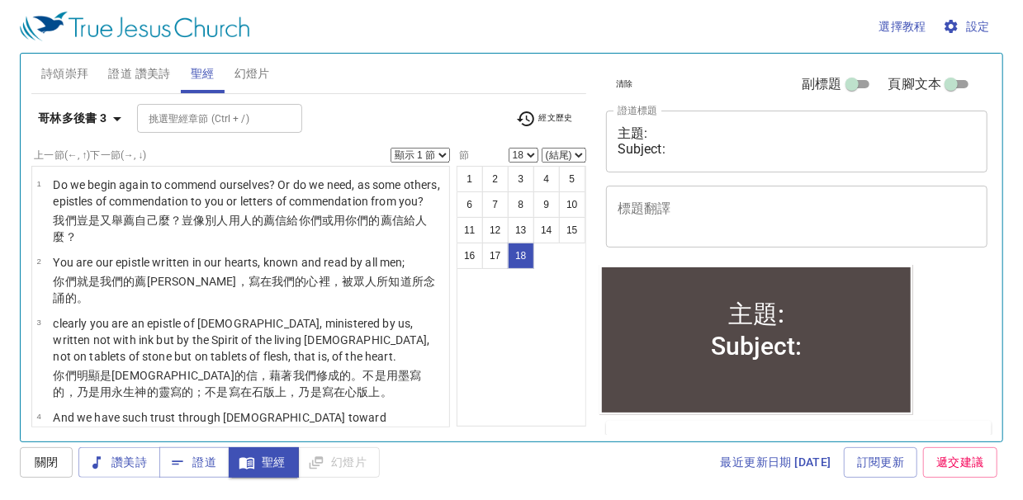
scroll to position [934, 0]
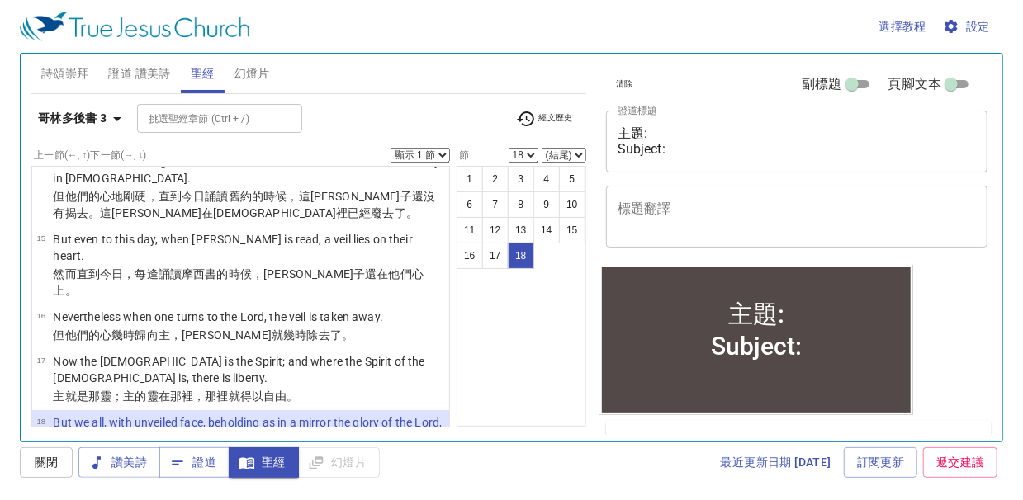
click at [429, 27] on div "選擇教程 設定" at bounding box center [508, 26] width 977 height 53
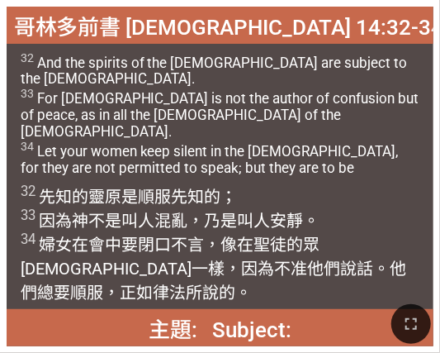
click at [57, 185] on span "32 先知 的靈 原是順服 先知 的； 33 因為 神 不 是 叫人混亂 ，乃 是叫人安靜 。 34 婦女 在會 中 要閉口不言 ，像 在 聖徒 的眾 教會 …" at bounding box center [220, 243] width 399 height 120
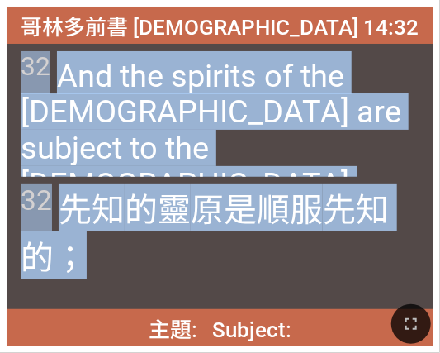
drag, startPoint x: 88, startPoint y: 239, endPoint x: 4, endPoint y: 73, distance: 186.9
click at [4, 73] on div "哥林多前書 1 Corinthians 14:32 哥林多前書 1 Corinthians 14:32 32 And the spirits of the p…" at bounding box center [220, 176] width 440 height 353
copy div "32 And the spirits of the prophets are subject to the prophets. 32 And the spir…"
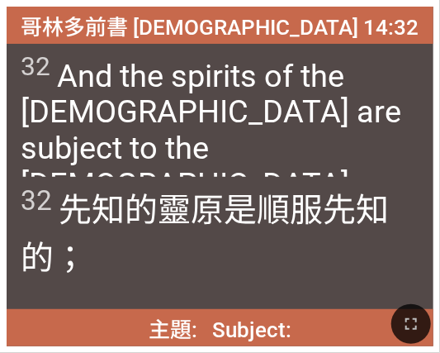
click at [432, 281] on div "32 先知 的靈 原是順服 先知 的；" at bounding box center [220, 243] width 427 height 132
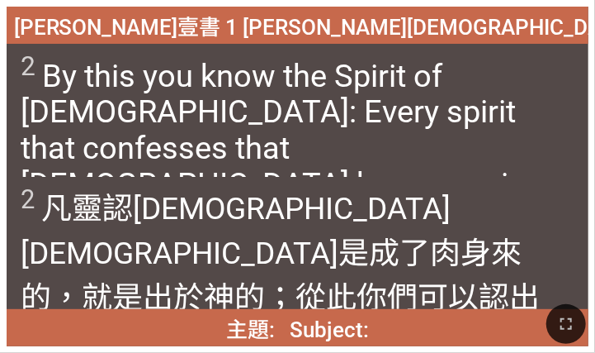
click at [42, 192] on span "2 凡 靈 認 耶穌 基督 是成了 肉身 來 的，就是 出於 神 的；從 此 你們可以認出 神的 靈 來。" at bounding box center [298, 272] width 554 height 178
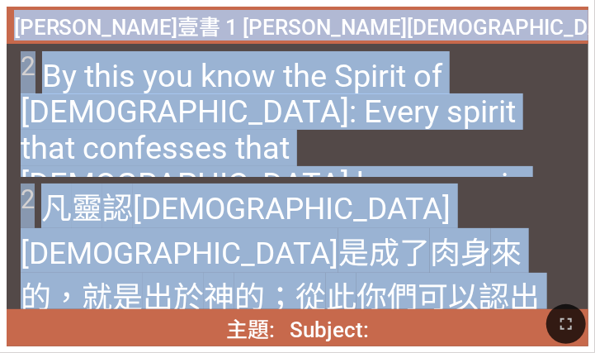
drag, startPoint x: 555, startPoint y: 253, endPoint x: 94, endPoint y: 26, distance: 513.4
click at [94, 26] on div "約翰壹書 1 John 4:2 約翰壹書 1 John 4:2 2 By this you know the Spirit of God: Every spi…" at bounding box center [298, 176] width 582 height 339
copy div "約翰壹書 1 John 4:2 約翰壹書 1 John 4:2 2 By this you know the Spirit of God: Every spi…"
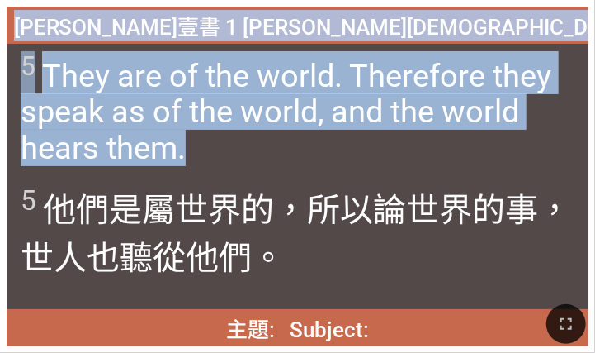
click at [18, 86] on div "5 They are of the world. Therefore they speak as of the world, and the world he…" at bounding box center [298, 110] width 582 height 132
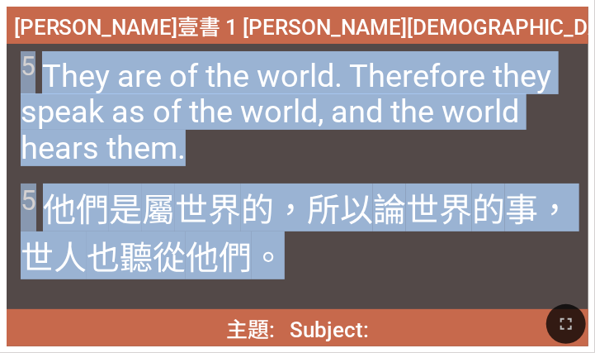
drag, startPoint x: 331, startPoint y: 289, endPoint x: 13, endPoint y: 58, distance: 393.2
click at [13, 58] on div "約翰壹書 1 John 4:5 約翰壹書 1 John 4:5 5 They are of the world. Therefore they speak a…" at bounding box center [298, 176] width 582 height 339
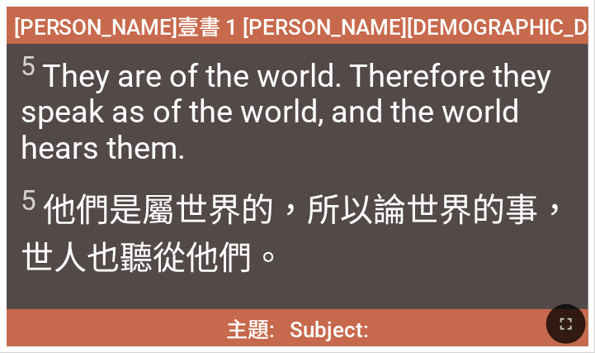
drag, startPoint x: 13, startPoint y: 58, endPoint x: 200, endPoint y: 29, distance: 188.9
click at [200, 30] on div "約翰壹書 1 John 4:5" at bounding box center [298, 25] width 582 height 37
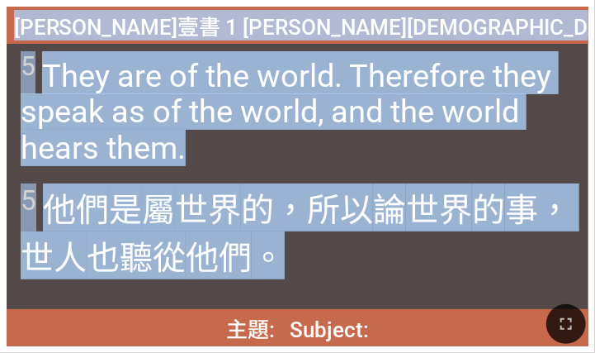
drag, startPoint x: 203, startPoint y: 23, endPoint x: 296, endPoint y: 274, distance: 267.6
click at [296, 274] on div "約翰壹書 1 John 4:5 約翰壹書 1 John 4:5 5 They are of the world. Therefore they speak a…" at bounding box center [298, 176] width 582 height 339
copy div "約翰壹書 1 John 4:5 約翰壹書 1 John 4:5 5 They are of the world. Therefore they speak a…"
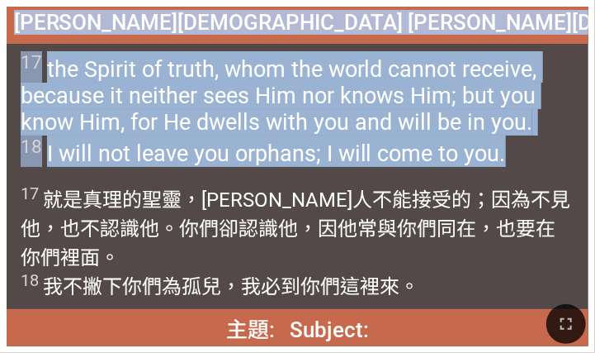
click at [75, 142] on span "17 the Spirit of truth, whom the world cannot receive, because it neither sees …" at bounding box center [298, 109] width 554 height 116
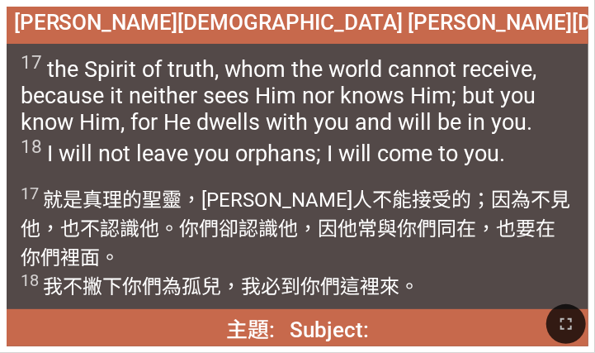
click at [187, 21] on span "約翰福音 John 14:17-18" at bounding box center [422, 22] width 817 height 25
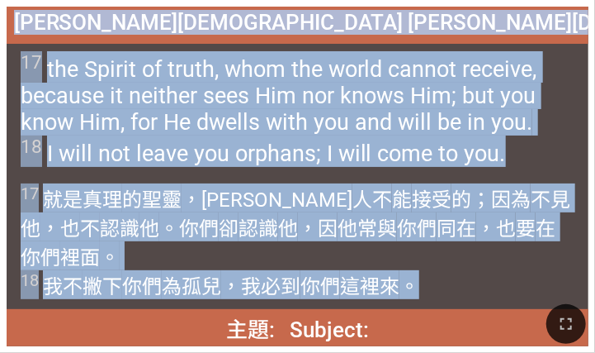
drag, startPoint x: 187, startPoint y: 21, endPoint x: 413, endPoint y: 273, distance: 338.0
click at [413, 273] on div "約翰福音 John 14:17-18 約翰福音 John 14:17-18 17 the Spirit of truth, whom the world ca…" at bounding box center [298, 176] width 582 height 339
copy div "約翰福音 John 14:17-18 約翰福音 John 14:17-18 17 the Spirit of truth, whom the world ca…"
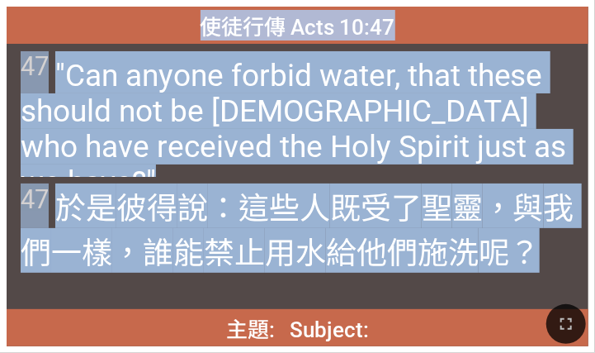
click at [96, 277] on div "47 於是 彼得 說 ：這些人 既受了 聖 靈 ，與 我們 一樣 ，誰 能 禁止 用水 給他們施洗 呢？" at bounding box center [298, 243] width 582 height 132
drag, startPoint x: 568, startPoint y: 251, endPoint x: 66, endPoint y: 17, distance: 554.2
click at [66, 17] on div "使徒行傳 Acts 10:47 使徒行傳 Acts 10:47 47 "Can anyone forbid water, that these should …" at bounding box center [298, 176] width 582 height 339
copy div "使徒行傳 Acts 10:47 使徒行傳 Acts 10:47 47 "Can anyone forbid water, that these should …"
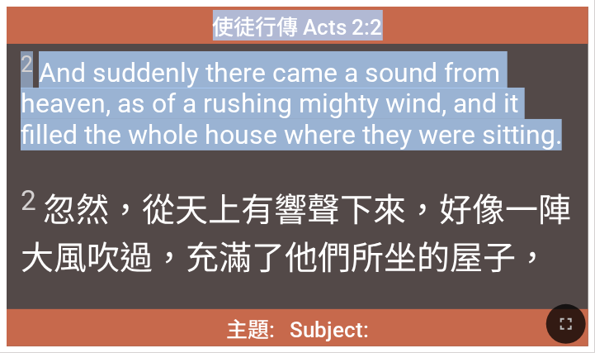
click at [51, 61] on span "2 And suddenly there came a sound from heaven, as of a rushing mighty wind, and…" at bounding box center [298, 101] width 554 height 100
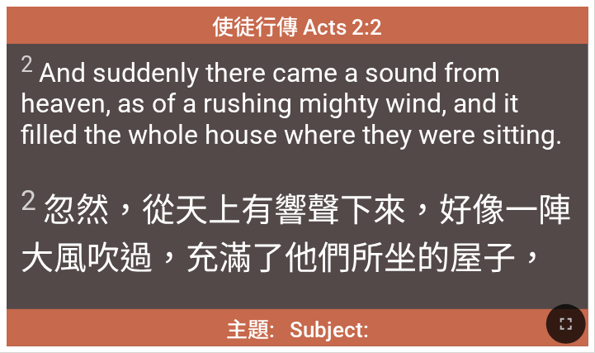
click at [223, 22] on span "使徒行傳 Acts 2:2" at bounding box center [298, 25] width 170 height 31
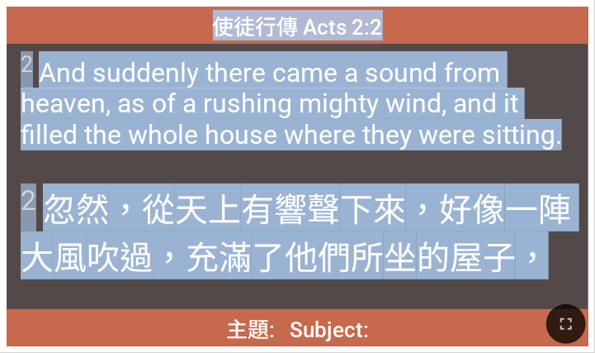
drag, startPoint x: 215, startPoint y: 22, endPoint x: 541, endPoint y: 274, distance: 412.1
click at [439, 274] on div "使徒行傳 Acts 2:2 使徒行傳 Acts 2:2 2 And suddenly there came a sound from heaven, as o…" at bounding box center [298, 176] width 582 height 339
copy div "使徒行傳 Acts 2:2 使徒行傳 Acts 2:2 2 And suddenly there came a sound from heaven, as o…"
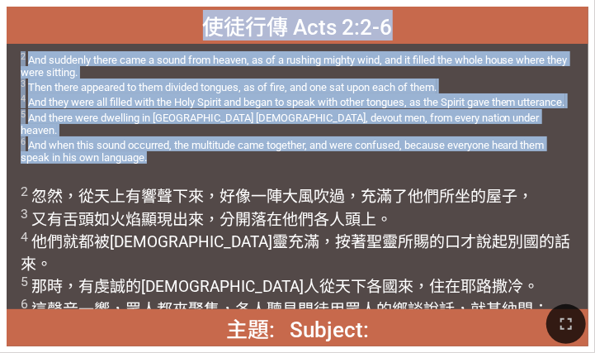
click at [112, 96] on span "2 And suddenly there came a sound from heaven, as of a rushing mighty wind, and…" at bounding box center [298, 107] width 554 height 113
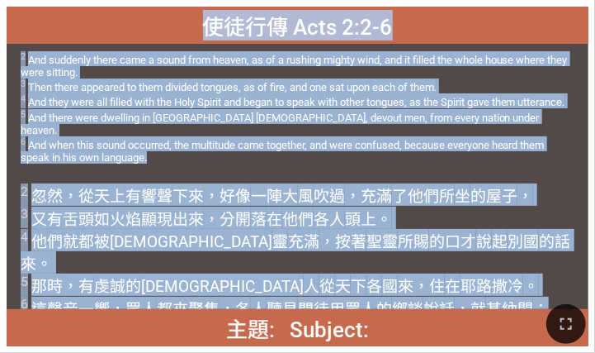
drag, startPoint x: 197, startPoint y: 21, endPoint x: 552, endPoint y: 293, distance: 448.3
click at [439, 293] on div "使徒行傳 Acts 2:2-6 使徒行傳 Acts 2:2-6 2 And suddenly there came a sound from heaven, …" at bounding box center [298, 176] width 582 height 339
copy div "使徒行傳 Acts 2:2-6 使徒行傳 Acts 2:2-6 2 And suddenly there came a sound from heaven, …"
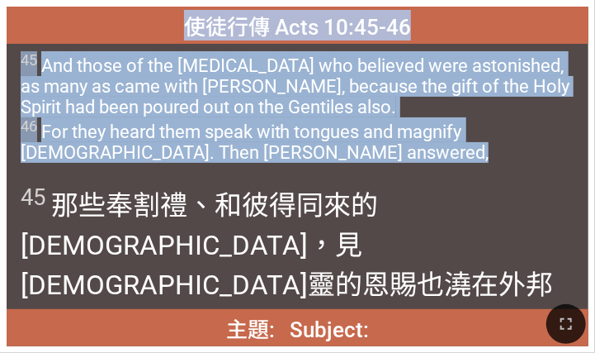
click at [43, 69] on span "45 And those of the circumcision who believed were astonished, as many as came …" at bounding box center [298, 107] width 554 height 112
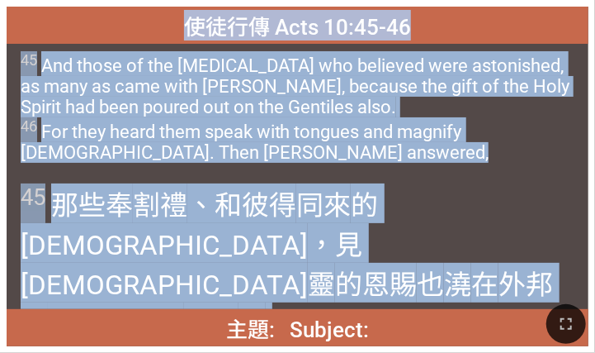
drag, startPoint x: 187, startPoint y: 27, endPoint x: 458, endPoint y: 277, distance: 369.4
click at [439, 277] on div "使徒行傳 Acts 10:45-46 使徒行傳 Acts 10:45-46 45 And those of the circumcision who beli…" at bounding box center [298, 176] width 582 height 339
copy div "使徒行傳 Acts 10:45-46 使徒行傳 Acts 10:45-46 45 And those of the circumcision who beli…"
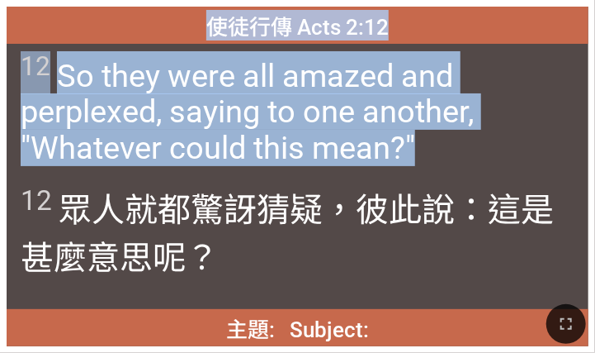
click at [59, 55] on span "12 So they were all amazed and perplexed, saying to one another, "Whatever coul…" at bounding box center [298, 109] width 554 height 116
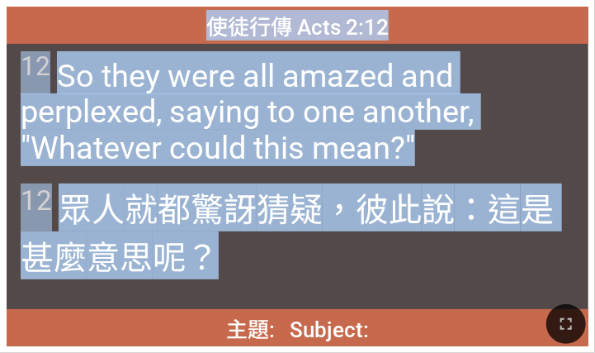
drag, startPoint x: 210, startPoint y: 22, endPoint x: 221, endPoint y: 249, distance: 227.4
click at [221, 249] on div "使徒行傳 Acts 2:12 使徒行傳 Acts 2:12 12 So they were all amazed and perplexed, saying …" at bounding box center [298, 176] width 582 height 339
copy div "使徒行傳 Acts 2:12 使徒行傳 Acts 2:12 12 So they were all amazed and perplexed, saying …"
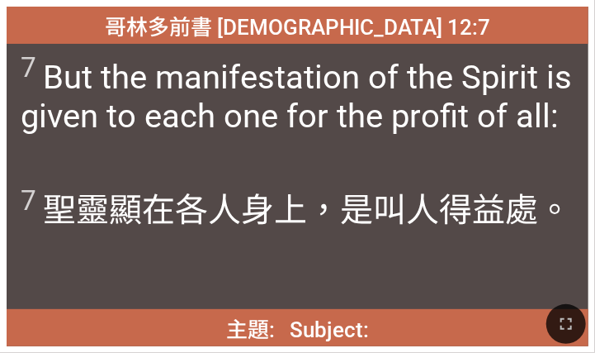
click at [51, 193] on span "7 聖靈 顯 在 各人 身上，是叫 人得益處 。" at bounding box center [296, 207] width 551 height 48
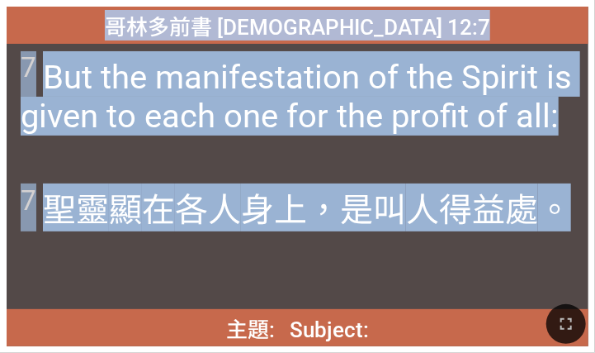
drag, startPoint x: 570, startPoint y: 213, endPoint x: 45, endPoint y: 28, distance: 556.1
click at [45, 28] on div "哥林多前書 1 Corinthians 12:7 哥林多前書 1 Corinthians 12:7 7 But the manifestation of th…" at bounding box center [298, 176] width 582 height 339
copy div "哥林多前書 1 Corinthians 12:7 哥林多前書 1 Corinthians 12:7 7 But the manifestation of th…"
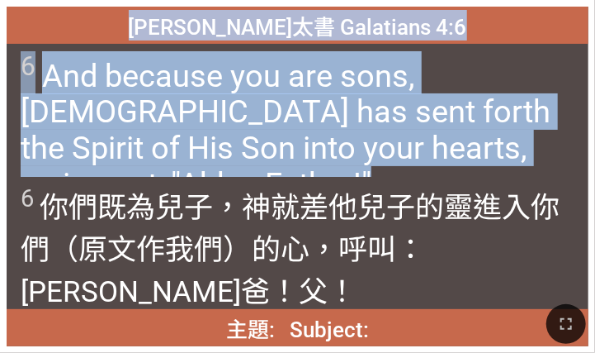
click at [40, 75] on span "6 And because you are sons, God has sent forth the Spirit of His Son into your …" at bounding box center [298, 127] width 554 height 152
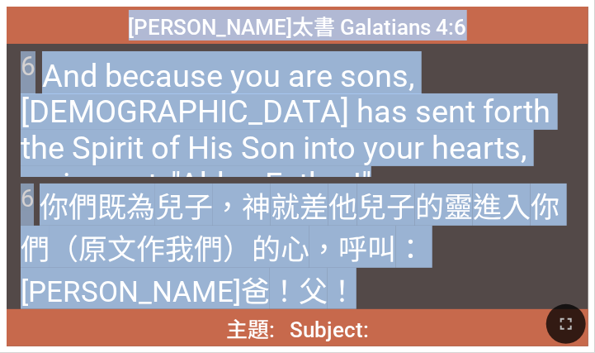
drag, startPoint x: 193, startPoint y: 23, endPoint x: 560, endPoint y: 248, distance: 430.0
click at [439, 248] on div "加拉太書 Galatians 4:6 加拉太書 Galatians 4:6 6 And because you are sons, God has sent …" at bounding box center [298, 176] width 582 height 339
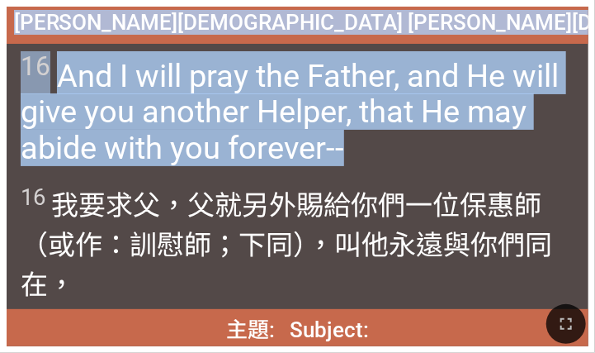
click at [27, 70] on sup "16" at bounding box center [36, 66] width 30 height 31
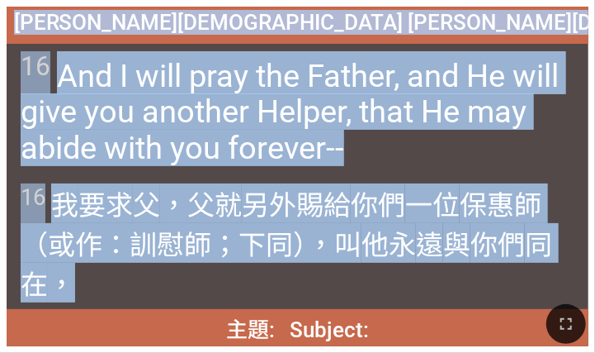
drag, startPoint x: 200, startPoint y: 24, endPoint x: 202, endPoint y: 279, distance: 255.2
click at [202, 279] on div "約翰福音 John 14:16 約翰福音 John 14:16 16 And I will pray the Father, and He will give…" at bounding box center [298, 176] width 582 height 339
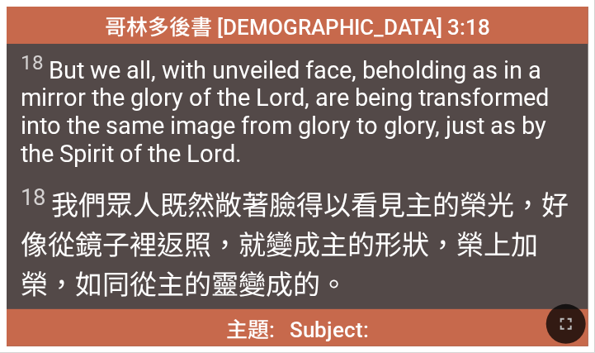
click at [48, 188] on span "18 我們 眾人 既然 敞著 臉 得以看見主 的榮光 ，好像從鏡子裡返照 ，就變成 主的 形狀 ，榮 上加 榮 ，如同 從 主的 靈 變成的。" at bounding box center [298, 242] width 554 height 119
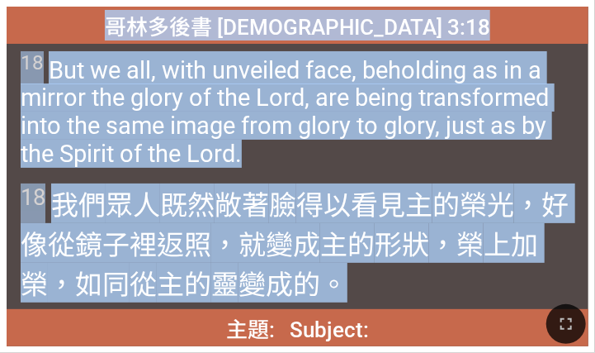
drag, startPoint x: 159, startPoint y: 21, endPoint x: 348, endPoint y: 281, distance: 321.0
click at [348, 281] on div "哥林多後書 2 Corinthians 3:18 哥林多後書 2 Corinthians 3:18 18 But we all, with unveiled …" at bounding box center [298, 176] width 582 height 339
